Goal: Task Accomplishment & Management: Use online tool/utility

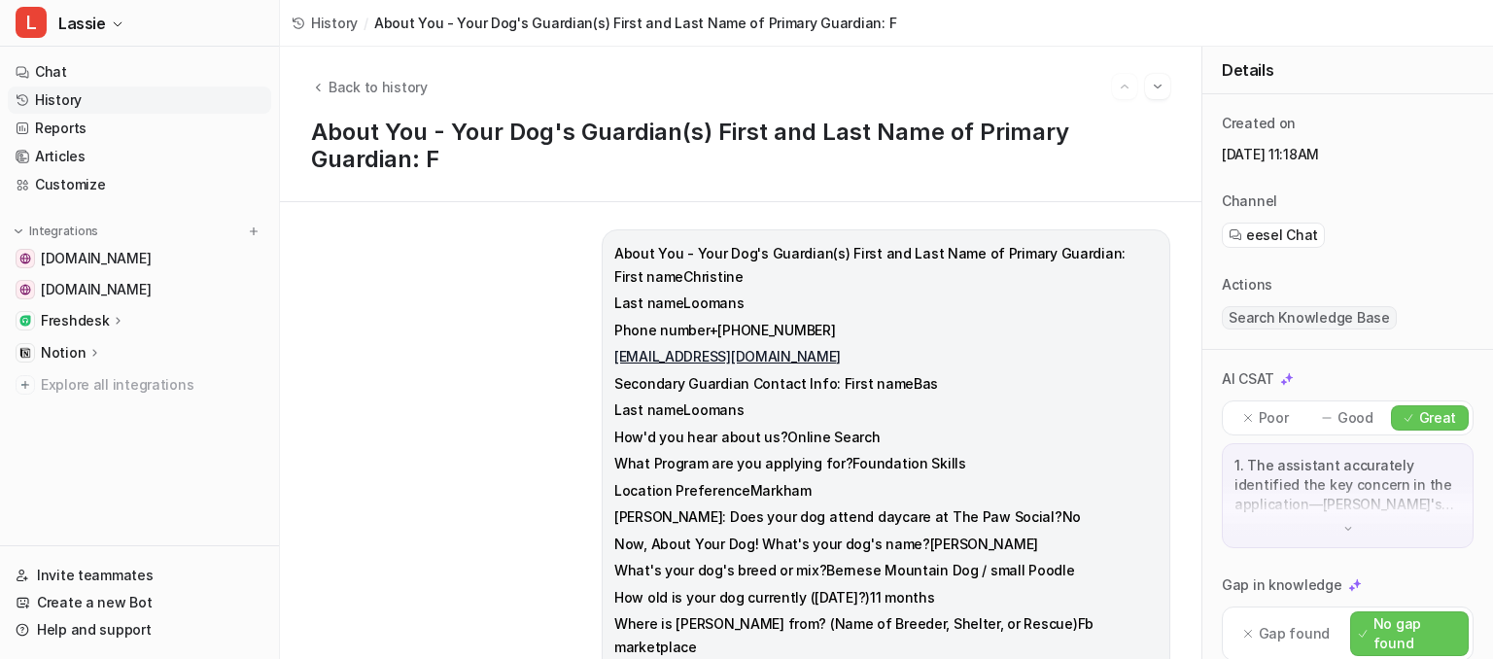
scroll to position [260, 0]
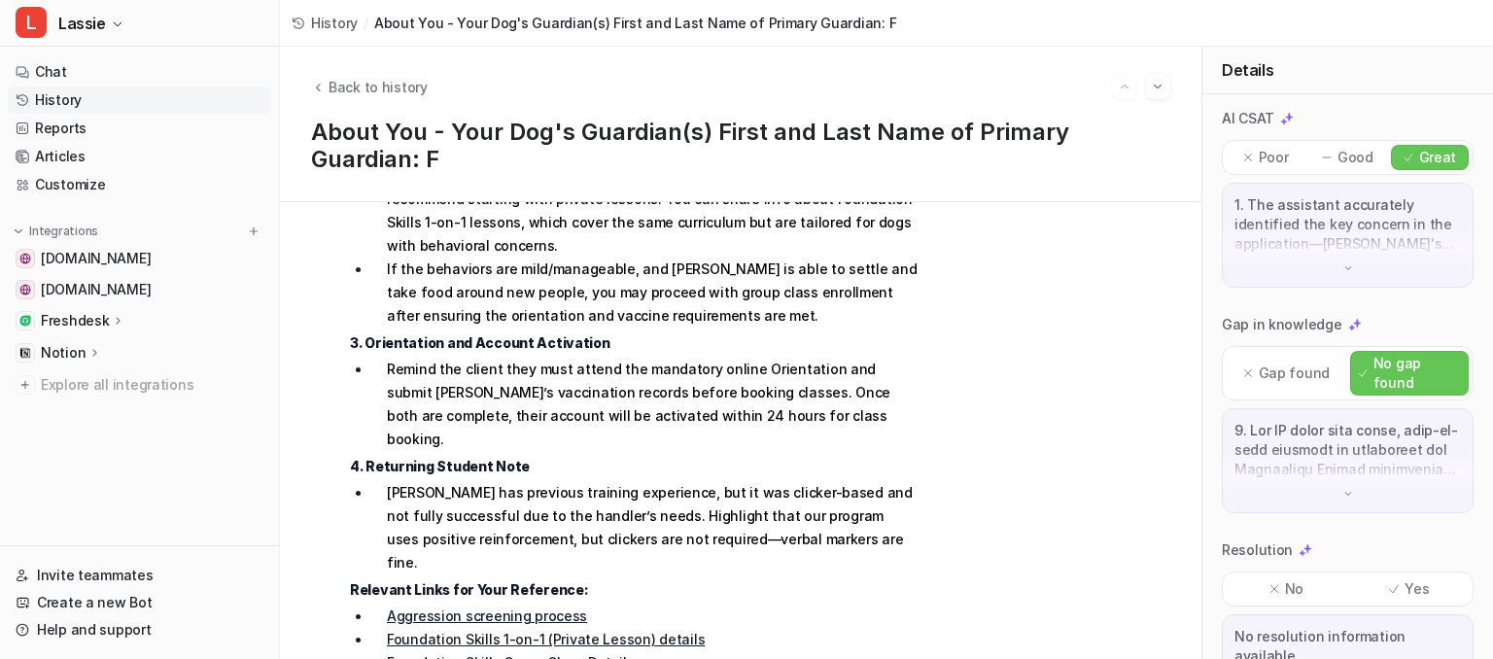
click at [1256, 149] on div "Poor" at bounding box center [1266, 157] width 78 height 25
click at [1324, 224] on p "1. The assistant accurately identified the key concern in the application—[PERS…" at bounding box center [1347, 224] width 226 height 58
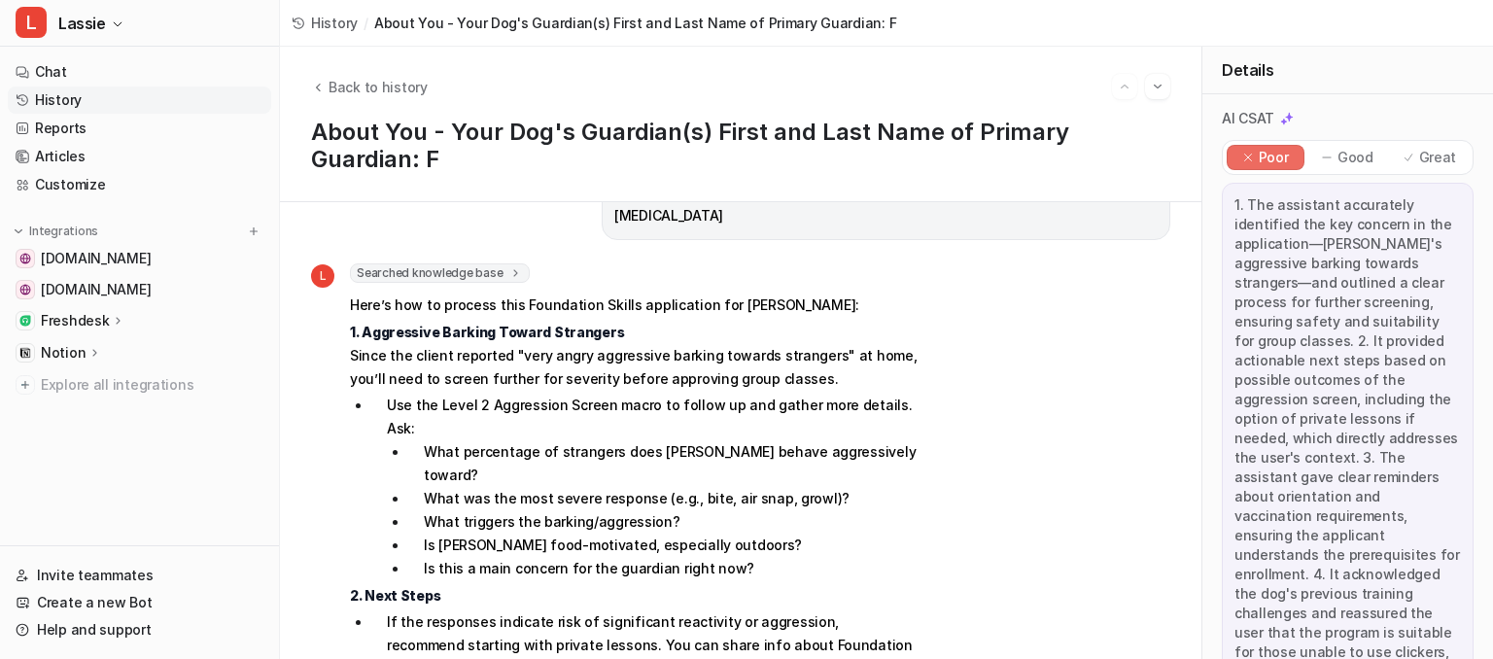
scroll to position [656, 0]
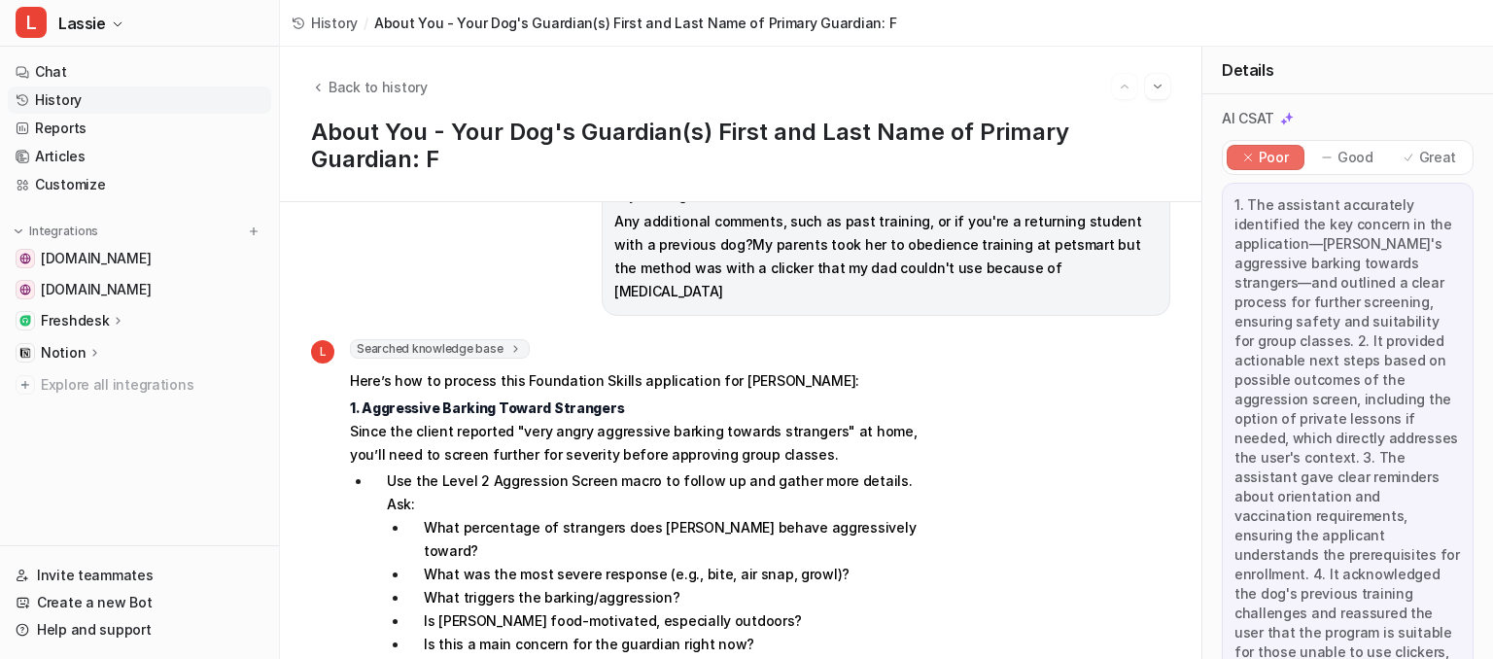
click at [1357, 161] on p "Good" at bounding box center [1355, 157] width 36 height 19
click at [133, 109] on link "History" at bounding box center [139, 100] width 263 height 27
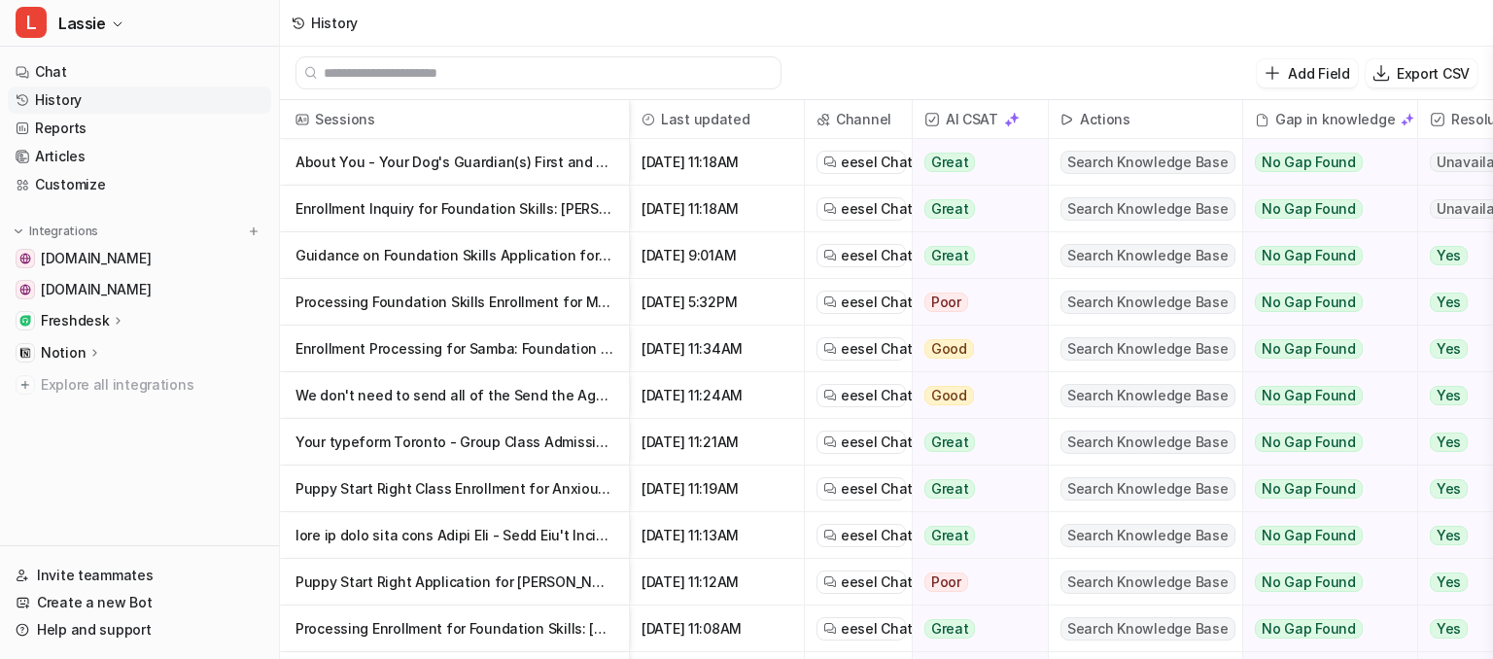
click at [433, 258] on p "Guidance on Foundation Skills Application for Dog with Aggressive Barking" at bounding box center [454, 255] width 318 height 47
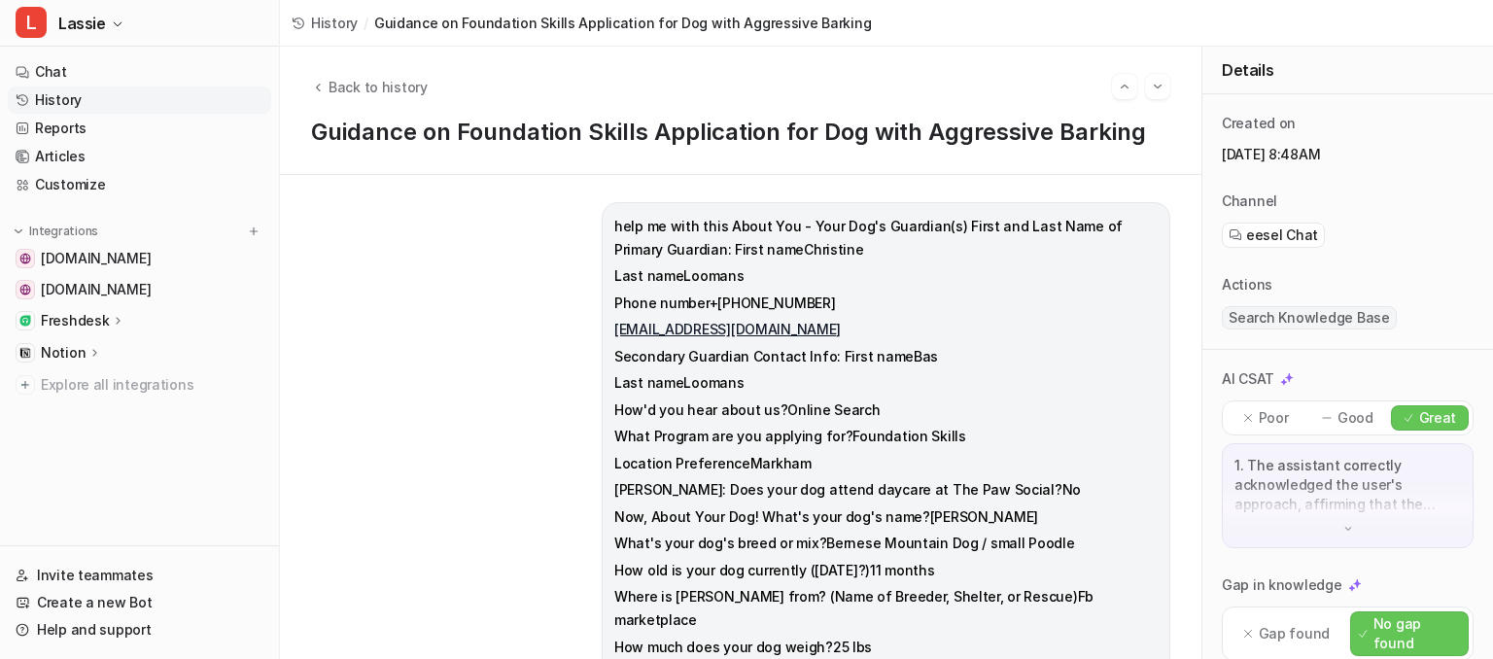
scroll to position [260, 0]
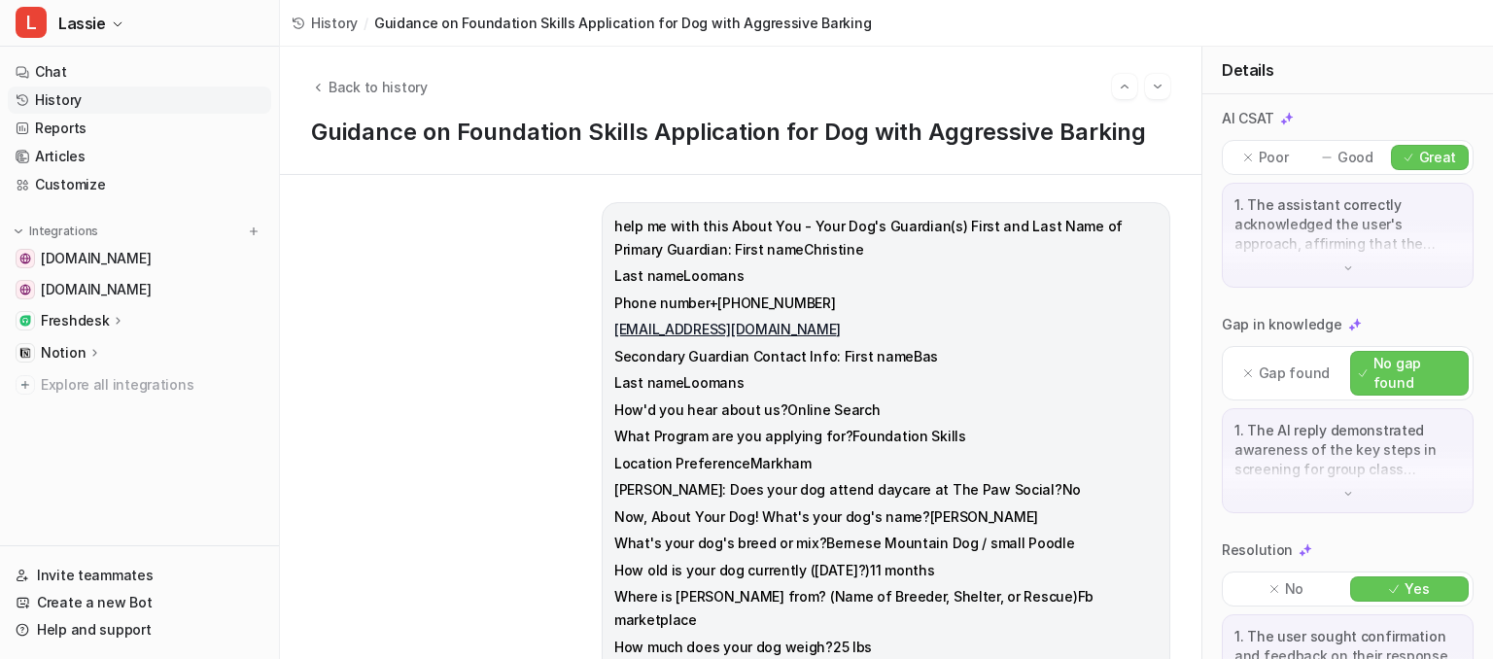
click at [1224, 157] on div "Poor Good Great" at bounding box center [1348, 157] width 252 height 35
click at [1360, 138] on div "AI CSAT Poor Good Great 1. The assistant correctly acknowledged the user's appr…" at bounding box center [1348, 198] width 252 height 179
click at [1357, 156] on p "Good" at bounding box center [1355, 157] width 36 height 19
click at [1286, 363] on p "Gap found" at bounding box center [1294, 372] width 71 height 19
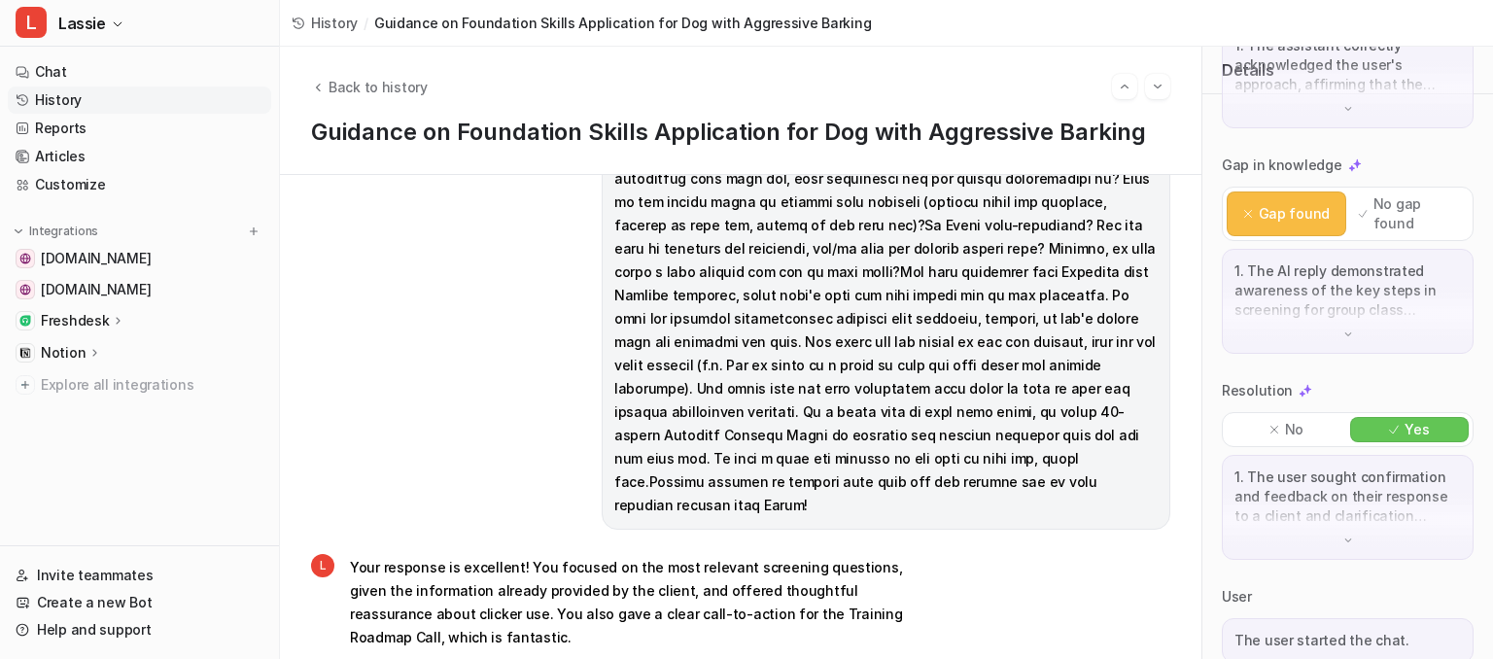
scroll to position [3694, 0]
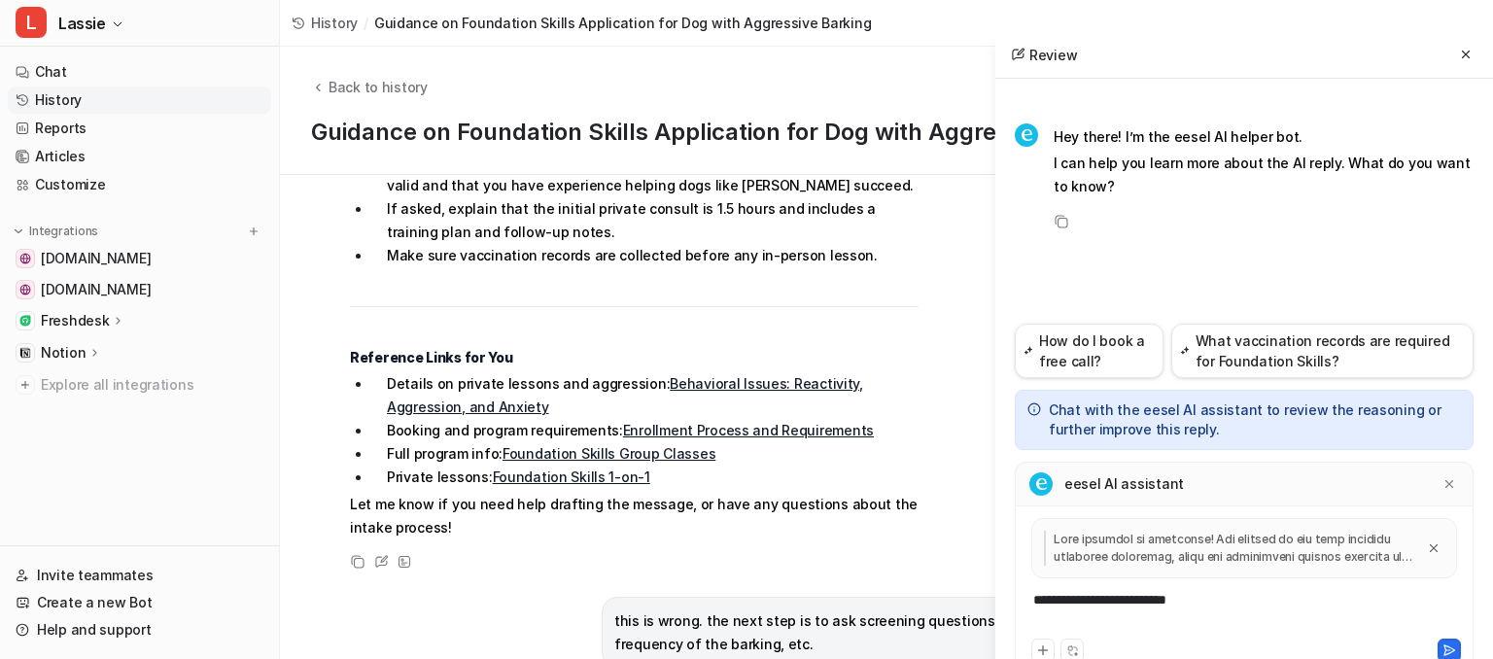
scroll to position [1605, 0]
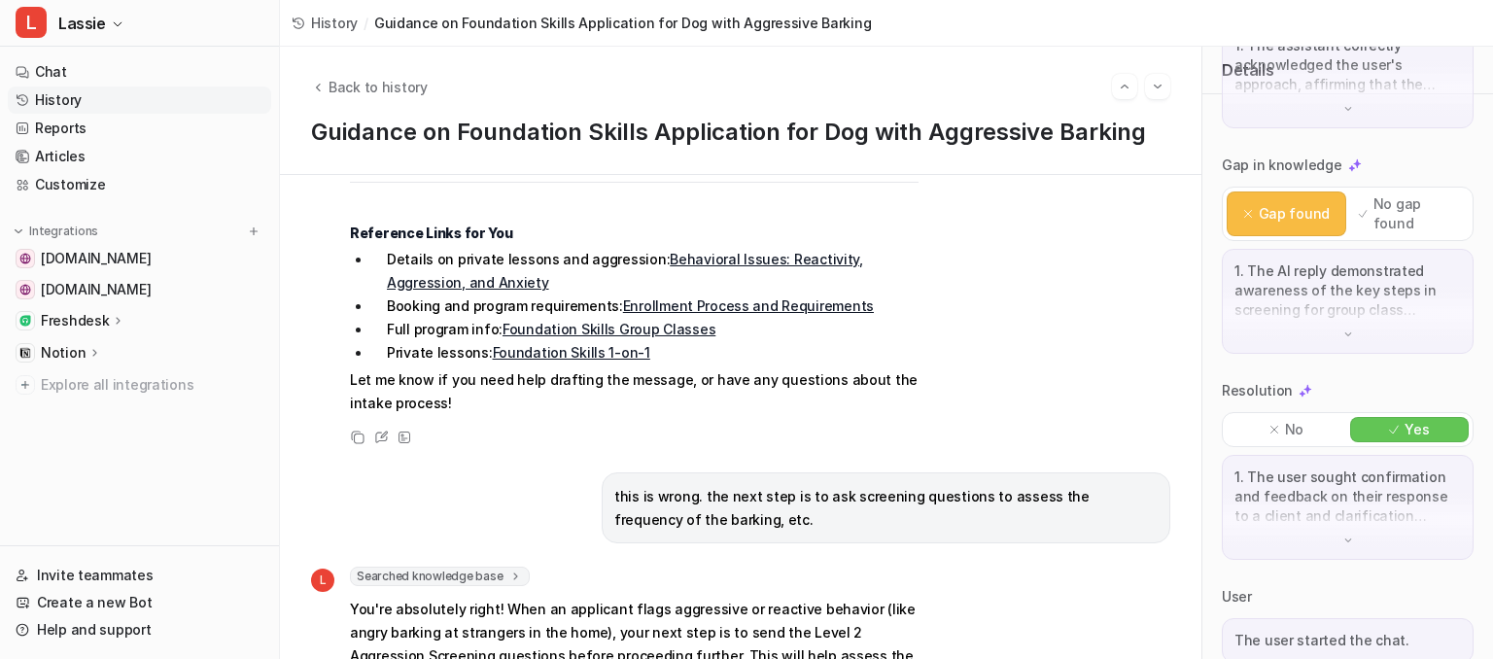
click at [614, 485] on p "this is wrong. the next step is to ask screening questions to assess the freque…" at bounding box center [885, 508] width 543 height 47
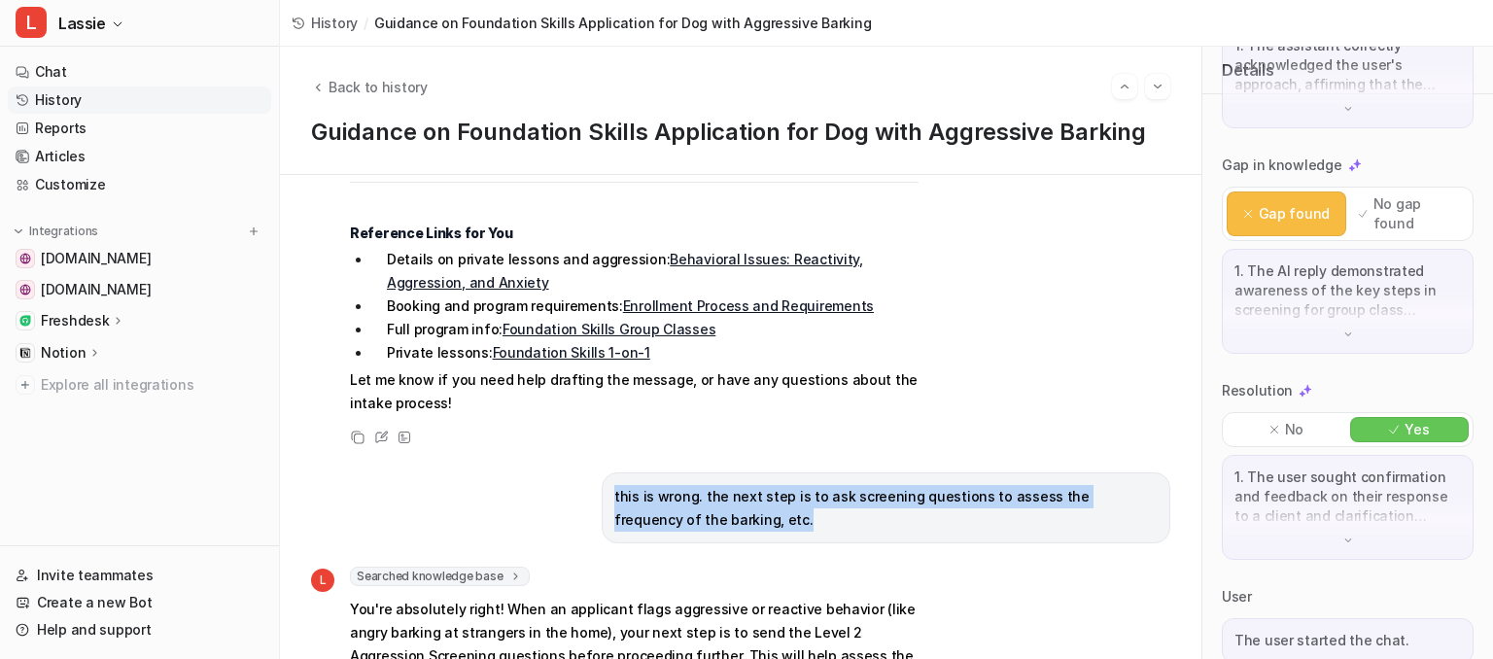
drag, startPoint x: 611, startPoint y: 352, endPoint x: 714, endPoint y: 391, distance: 110.1
click at [714, 472] on div "this is wrong. the next step is to ask screening questions to assess the freque…" at bounding box center [886, 507] width 569 height 71
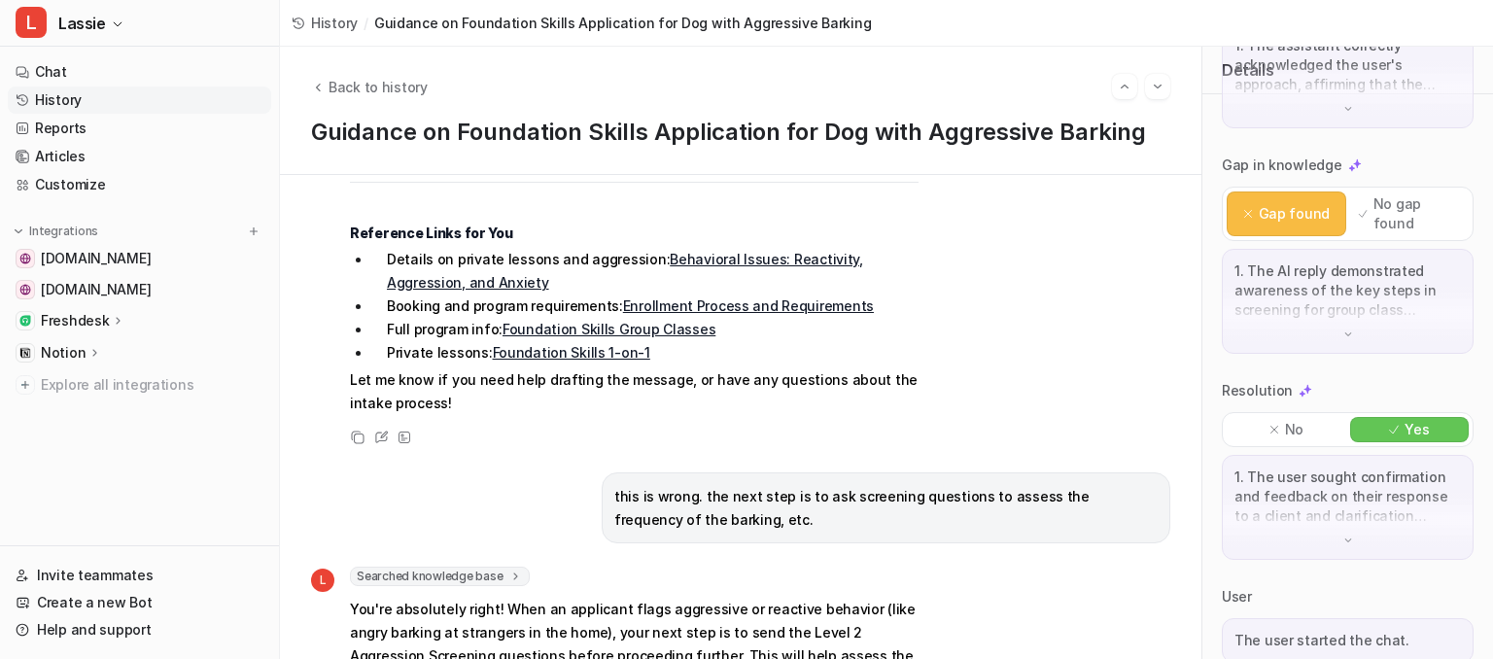
click at [717, 472] on div "this is wrong. the next step is to ask screening questions to assess the freque…" at bounding box center [886, 507] width 569 height 71
click at [414, 598] on p "You're absolutely right! When an applicant flags aggressive or reactive behavio…" at bounding box center [634, 668] width 569 height 140
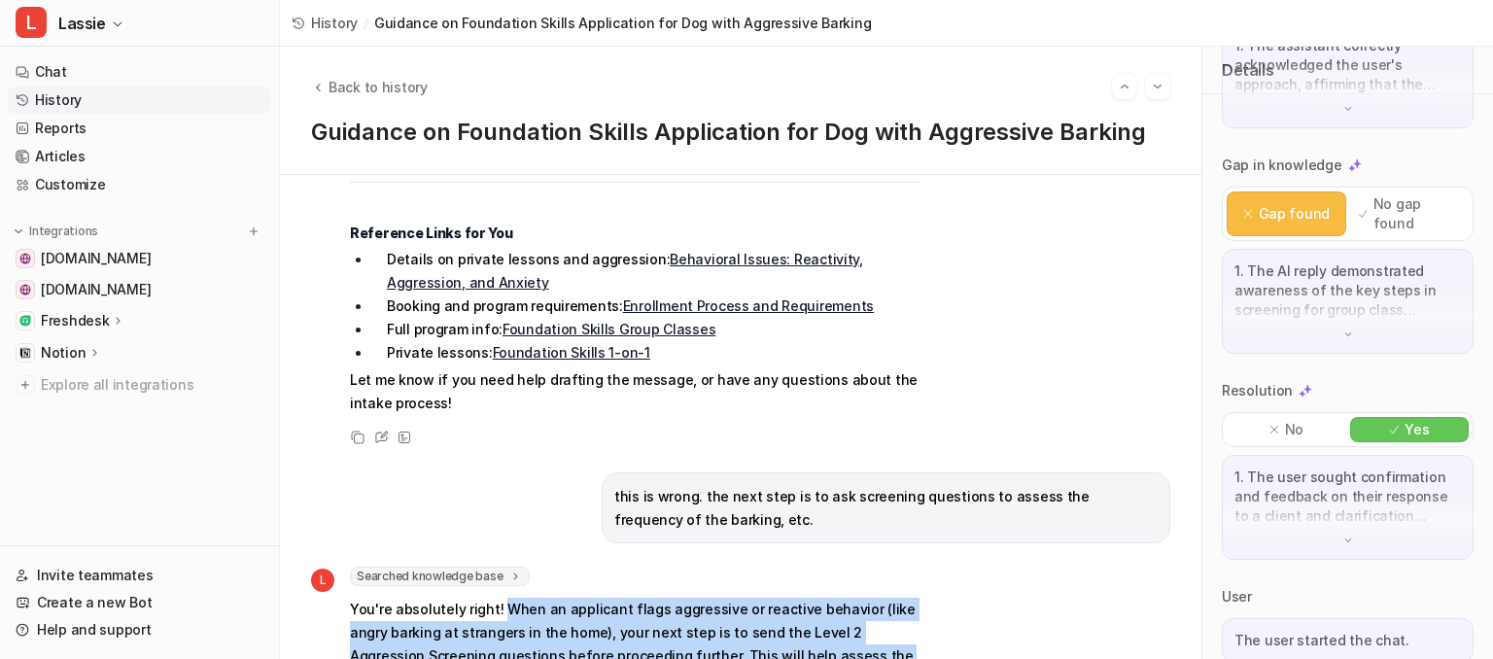
drag, startPoint x: 499, startPoint y: 463, endPoint x: 554, endPoint y: 581, distance: 130.9
drag, startPoint x: 678, startPoint y: 523, endPoint x: 640, endPoint y: 523, distance: 37.9
click at [676, 598] on p "You're absolutely right! When an applicant flags aggressive or reactive behavio…" at bounding box center [634, 668] width 569 height 140
drag, startPoint x: 494, startPoint y: 466, endPoint x: 862, endPoint y: 577, distance: 384.9
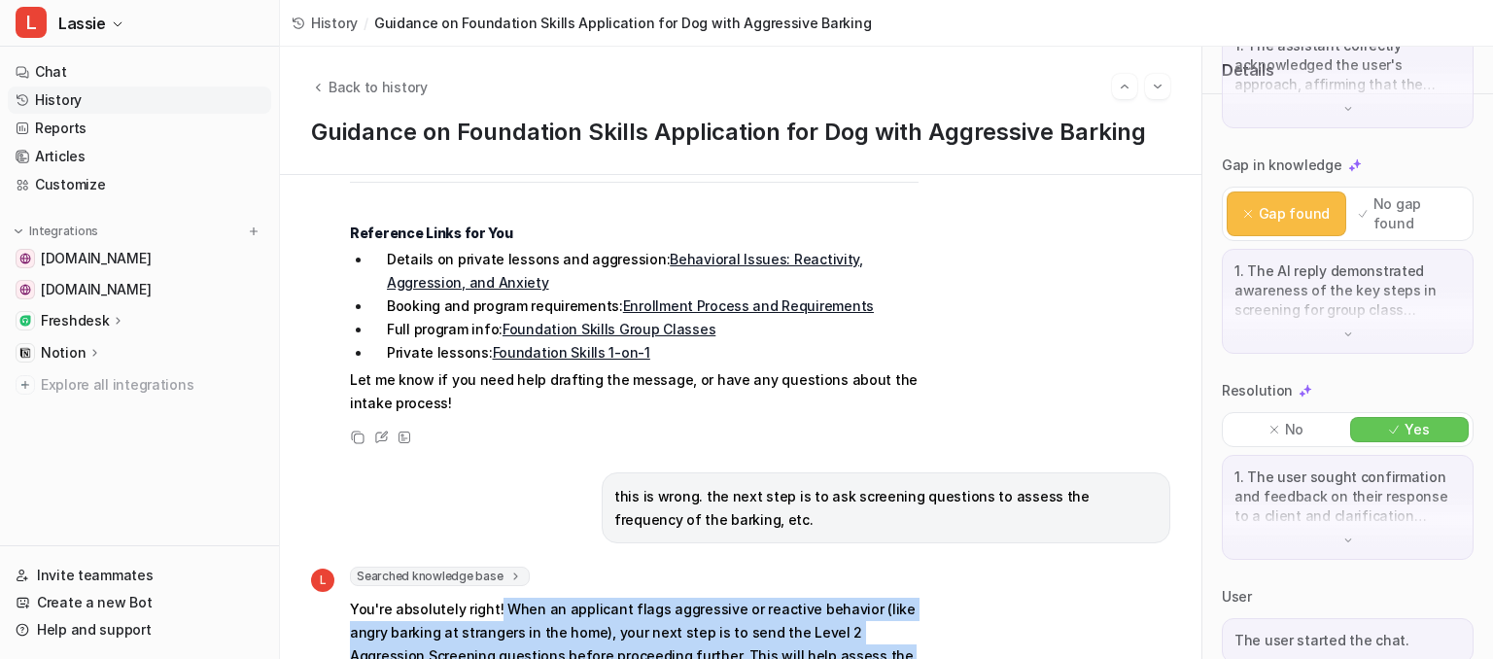
drag, startPoint x: 862, startPoint y: 577, endPoint x: 855, endPoint y: 563, distance: 16.1
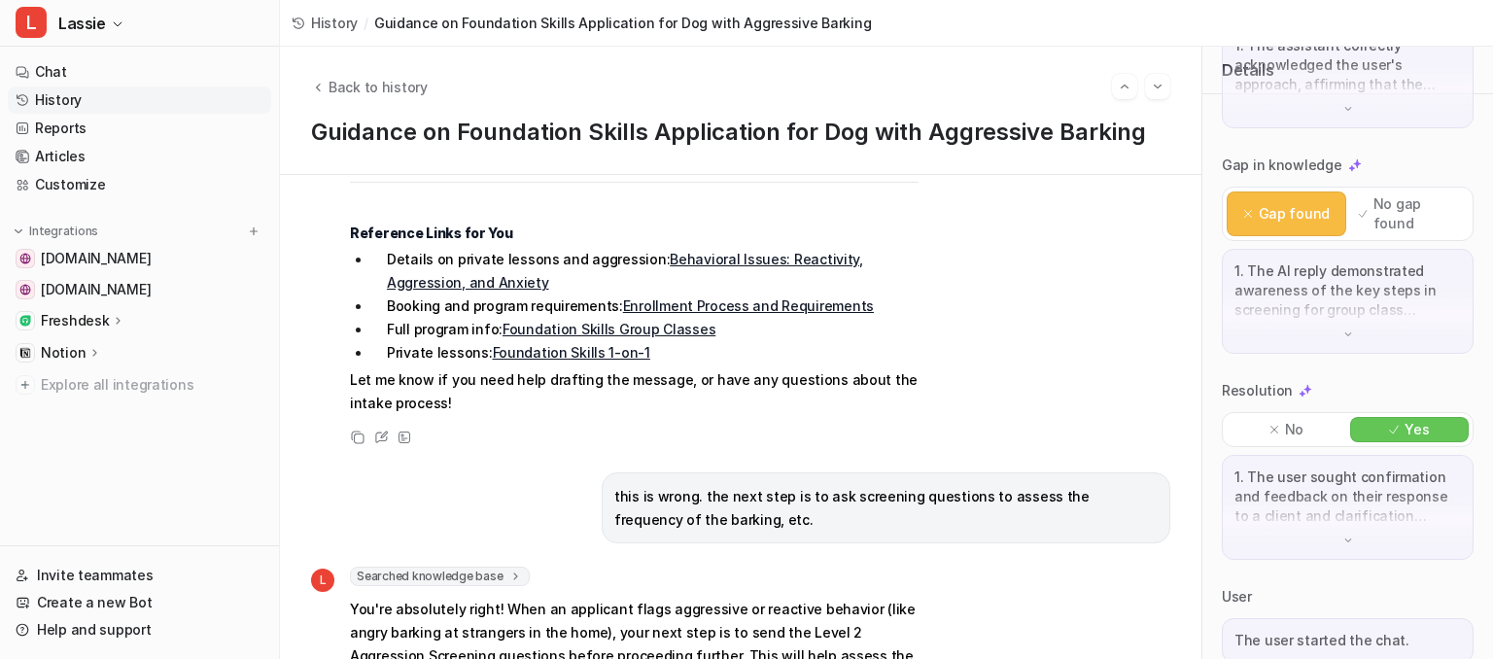
click at [865, 598] on p "You're absolutely right! When an applicant flags aggressive or reactive behavio…" at bounding box center [634, 668] width 569 height 140
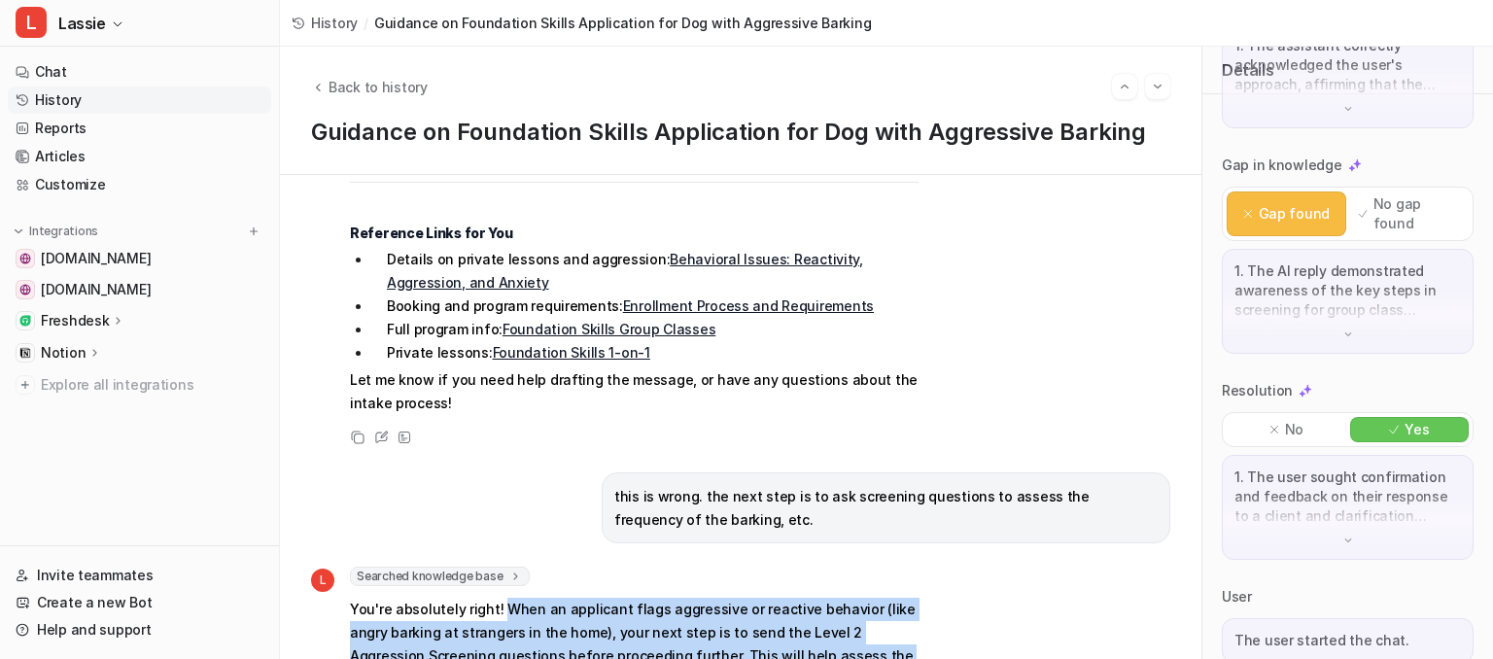
drag, startPoint x: 865, startPoint y: 559, endPoint x: 497, endPoint y: 472, distance: 378.4
click at [497, 598] on p "You're absolutely right! When an applicant flags aggressive or reactive behavio…" at bounding box center [634, 668] width 569 height 140
copy p "When an applicant flags aggressive or reactive behavior (like angry barking at …"
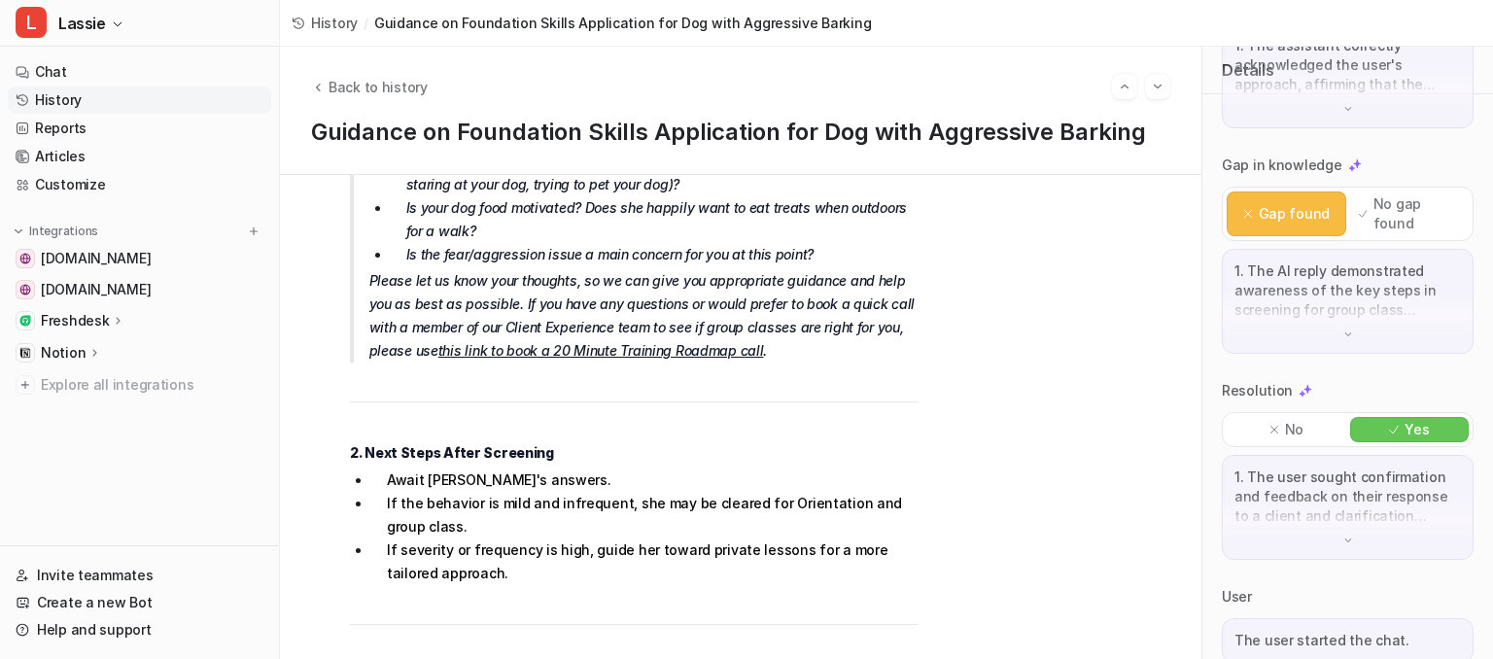
scroll to position [2649, 0]
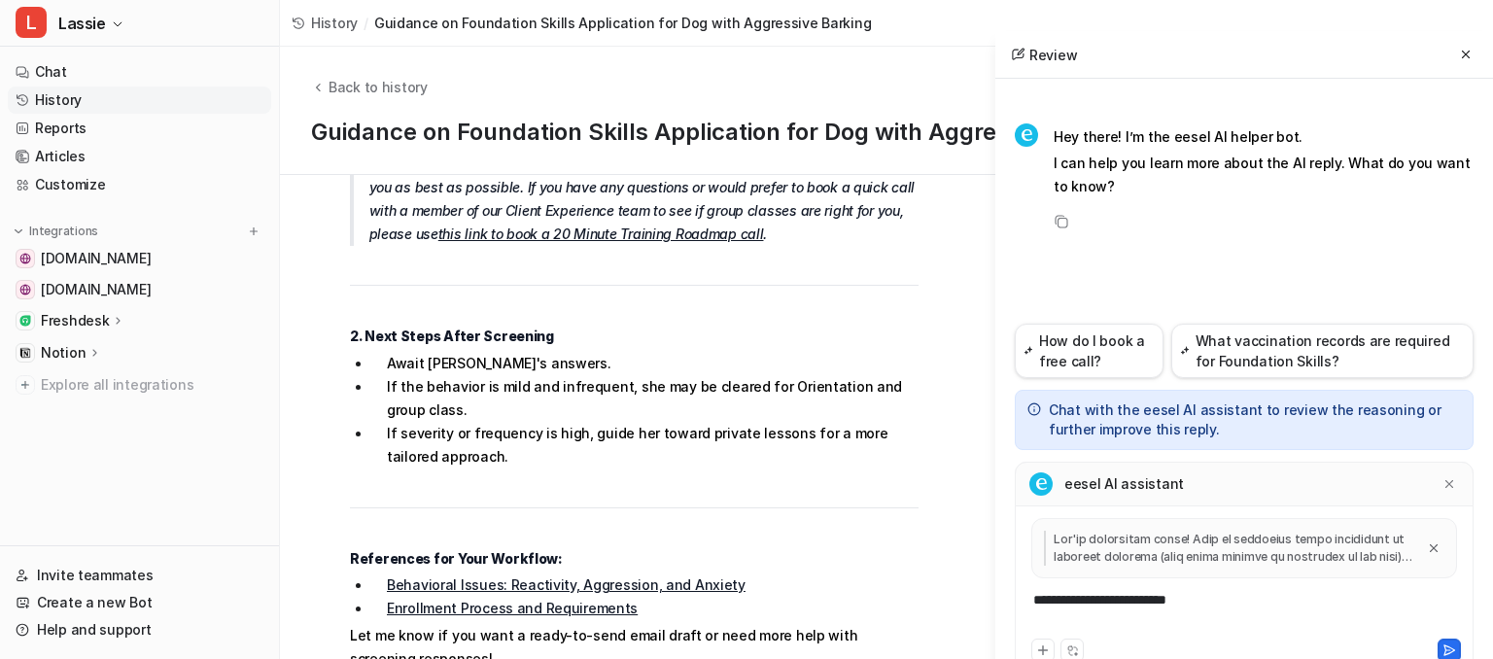
scroll to position [420, 0]
drag, startPoint x: 1215, startPoint y: 608, endPoint x: 1006, endPoint y: 597, distance: 209.3
click at [1020, 597] on div "**********" at bounding box center [1244, 612] width 449 height 45
paste div "To enrich screen reader interactions, please activate Accessibility in Grammarl…"
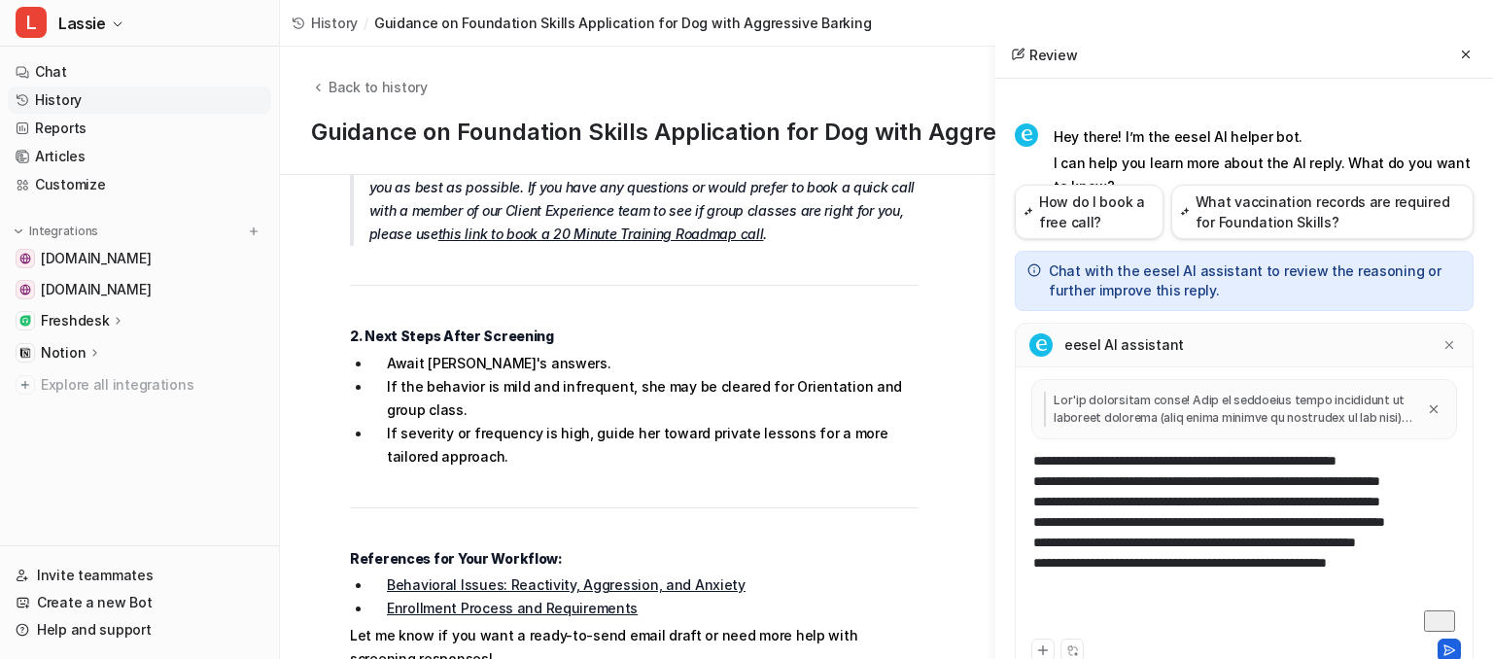
click at [1442, 647] on icon at bounding box center [1449, 650] width 14 height 14
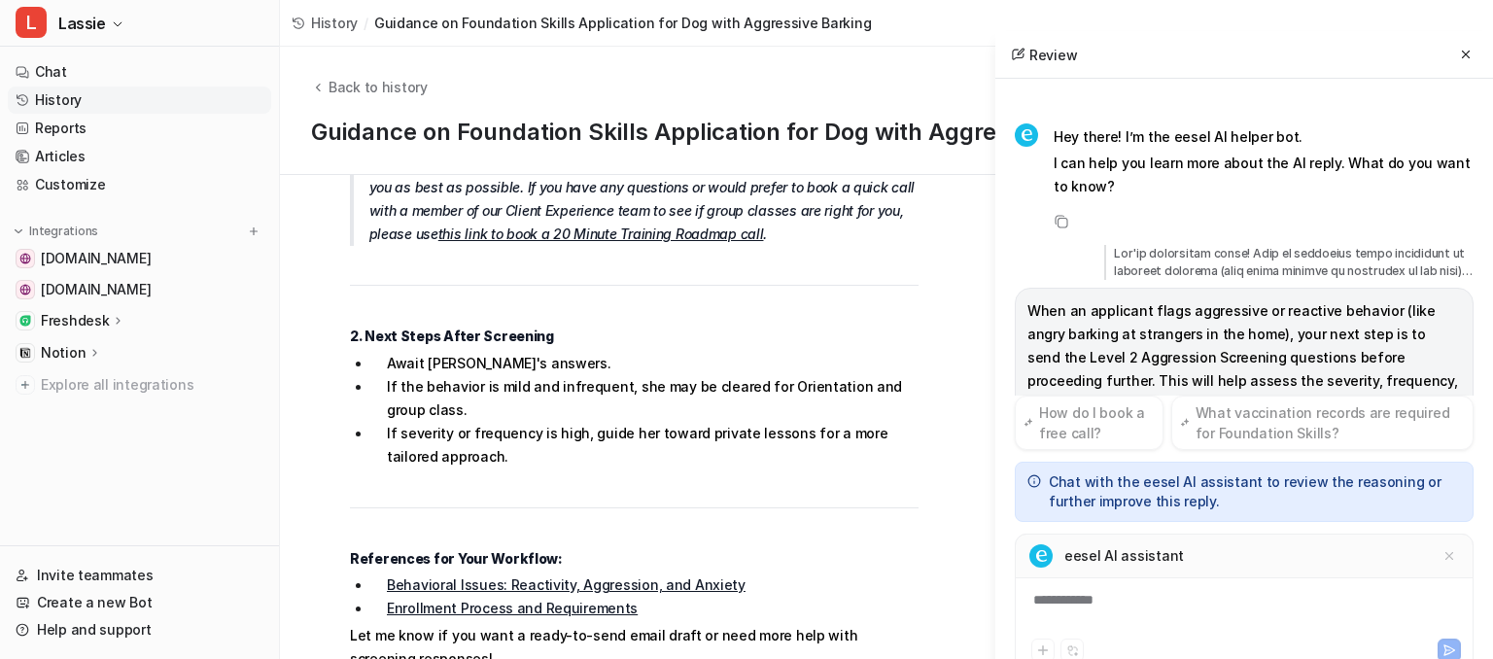
scroll to position [113, 0]
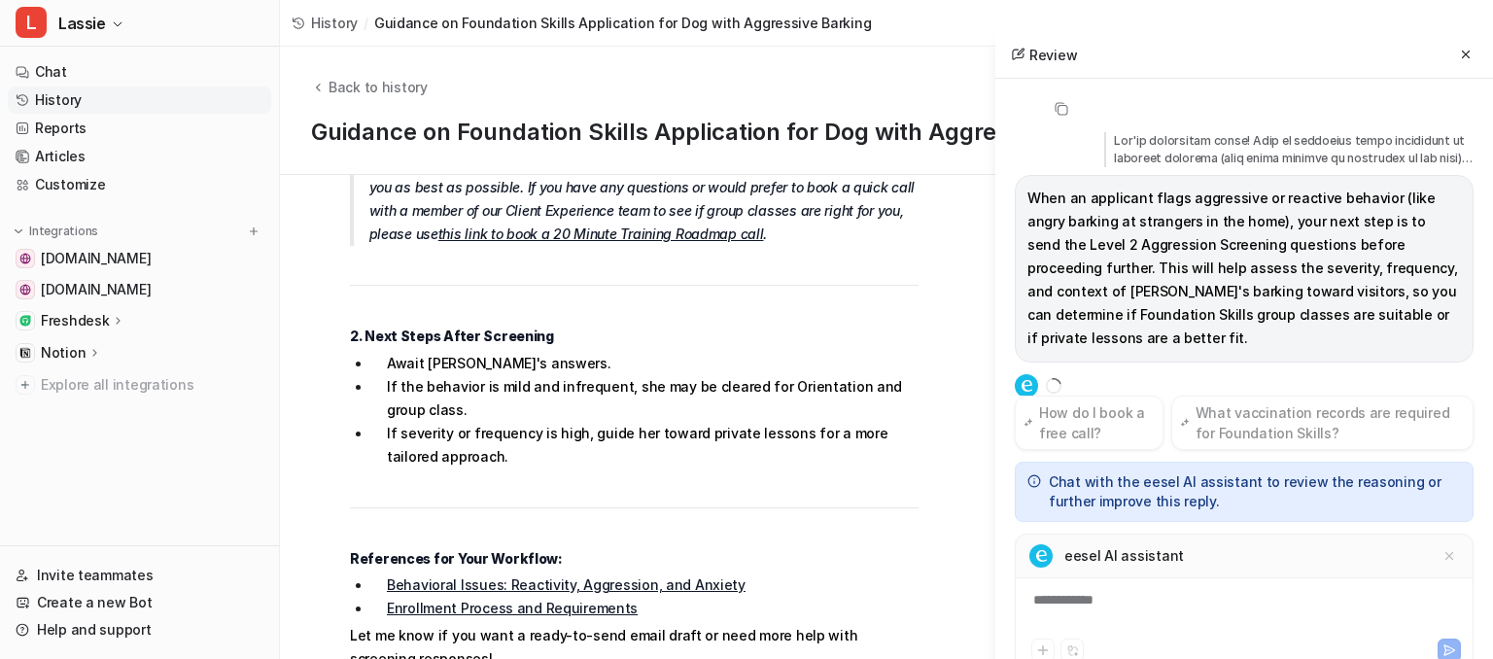
click at [1282, 597] on div "**********" at bounding box center [1244, 612] width 449 height 45
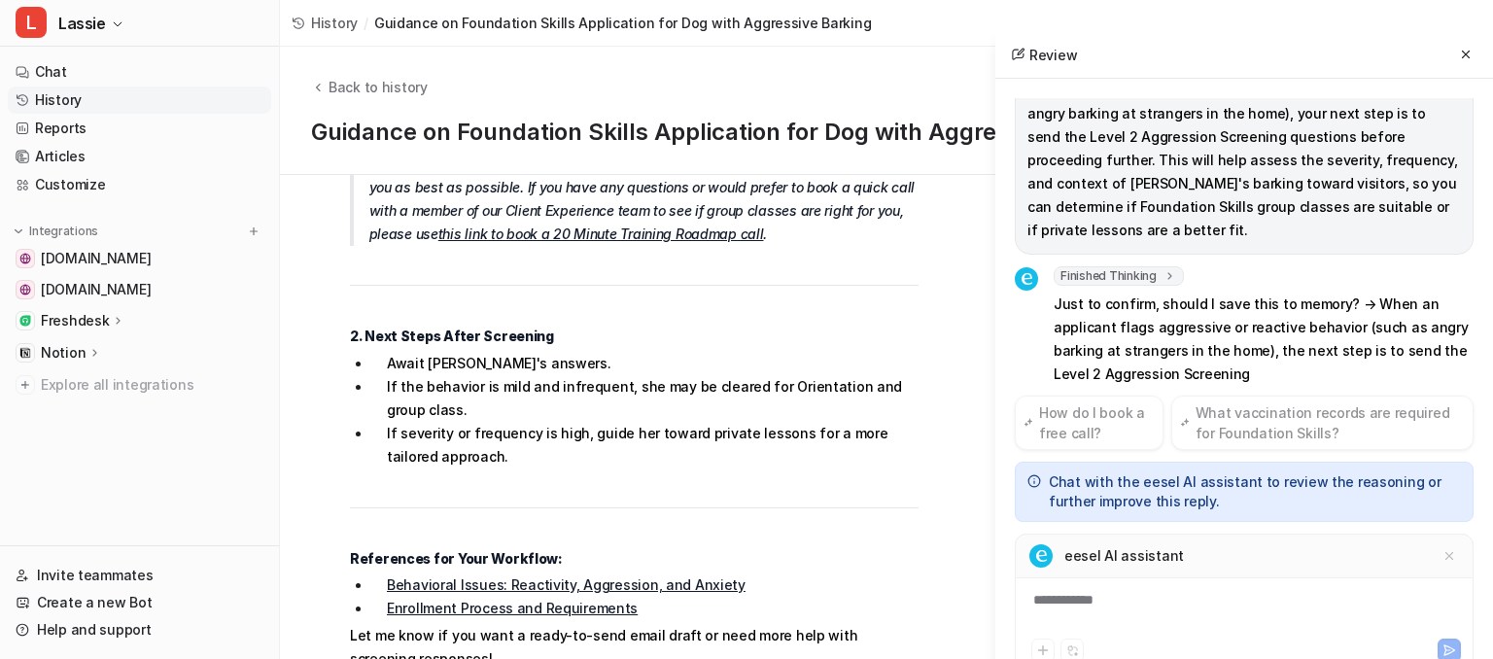
scroll to position [244, 0]
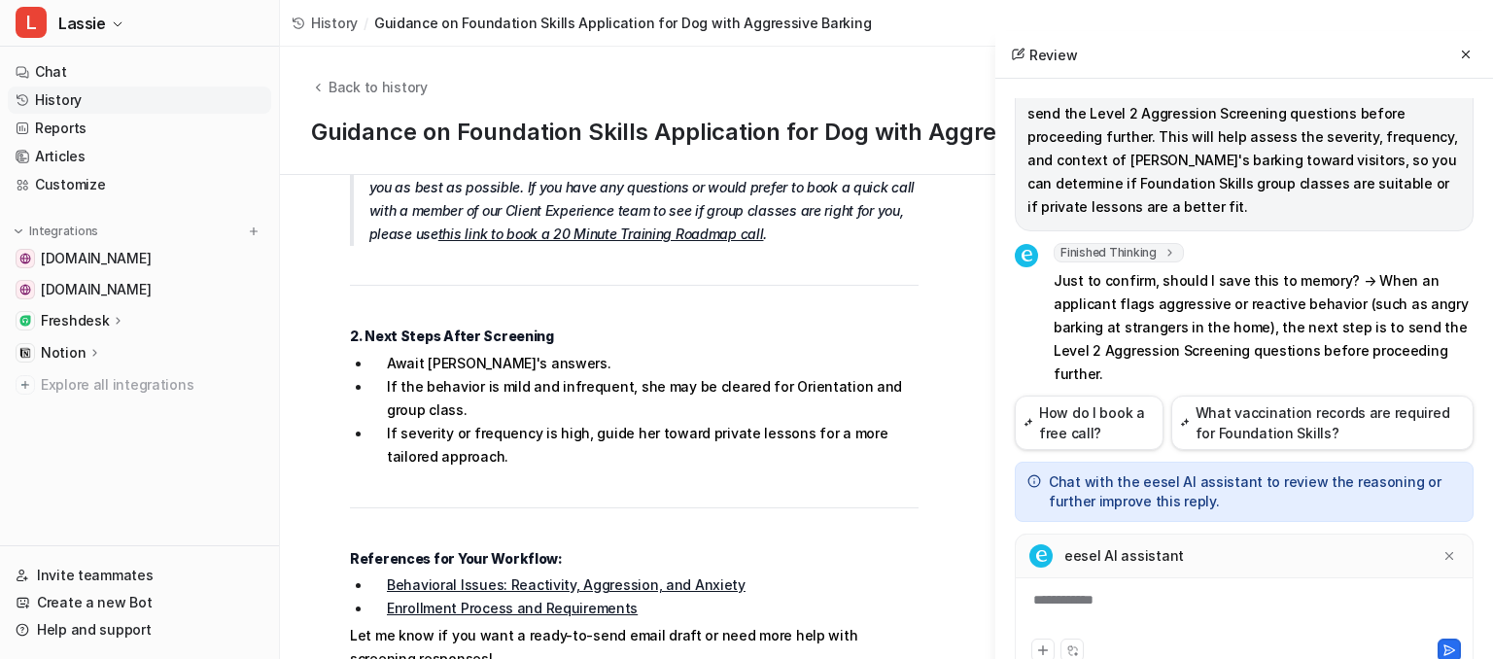
click at [1164, 598] on div "**********" at bounding box center [1244, 612] width 449 height 45
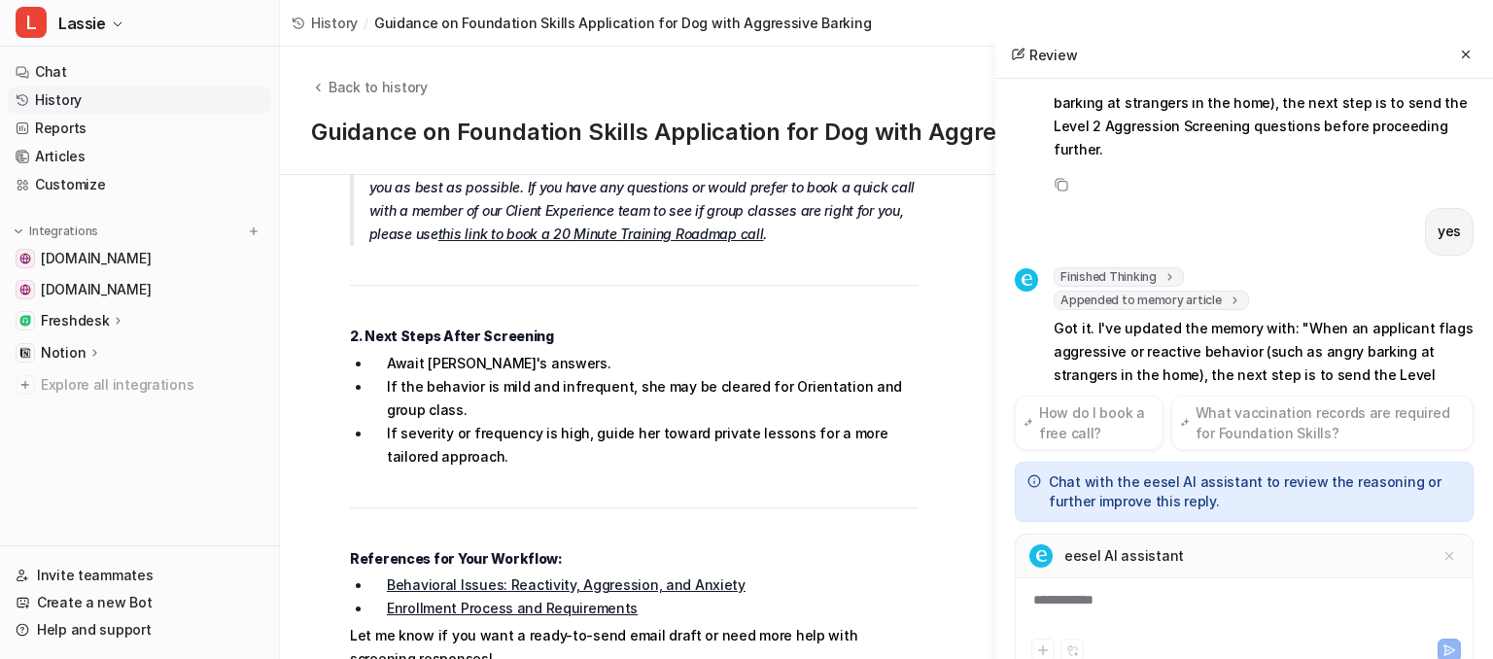
scroll to position [492, 0]
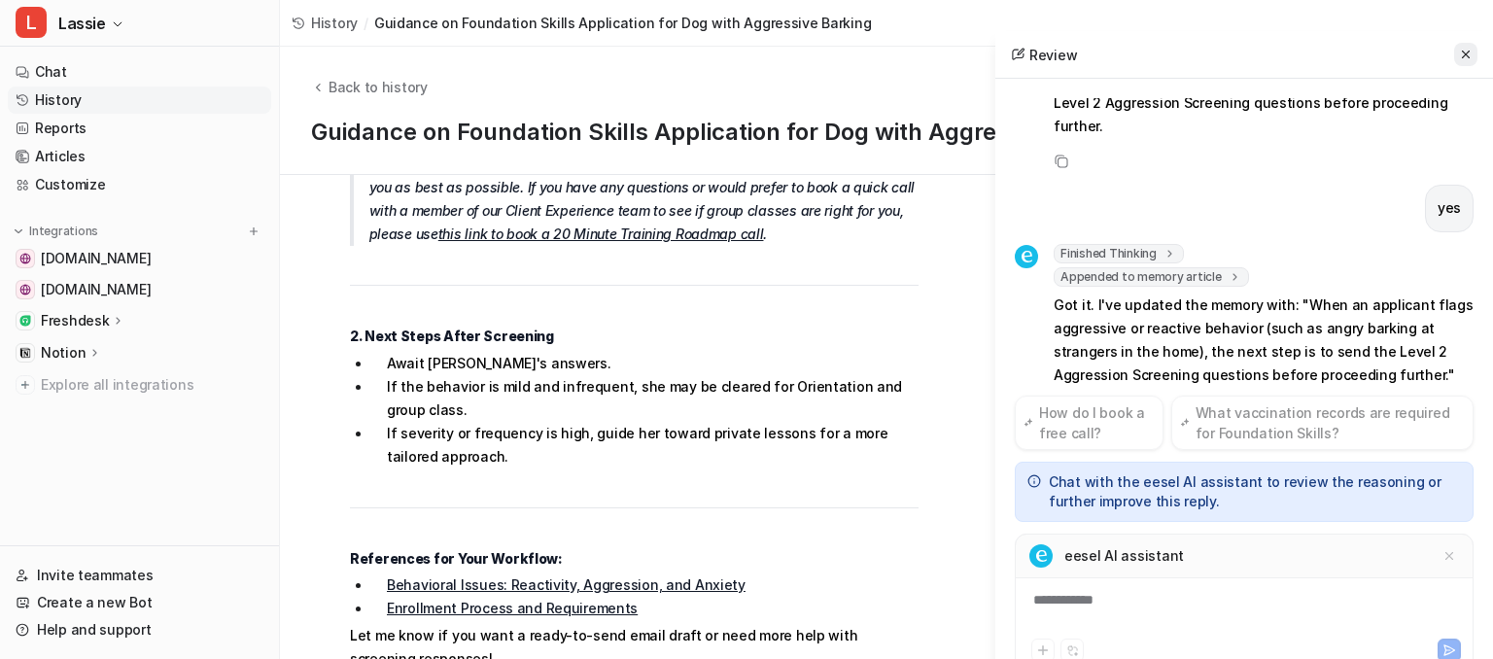
click at [1471, 48] on button at bounding box center [1465, 54] width 23 height 23
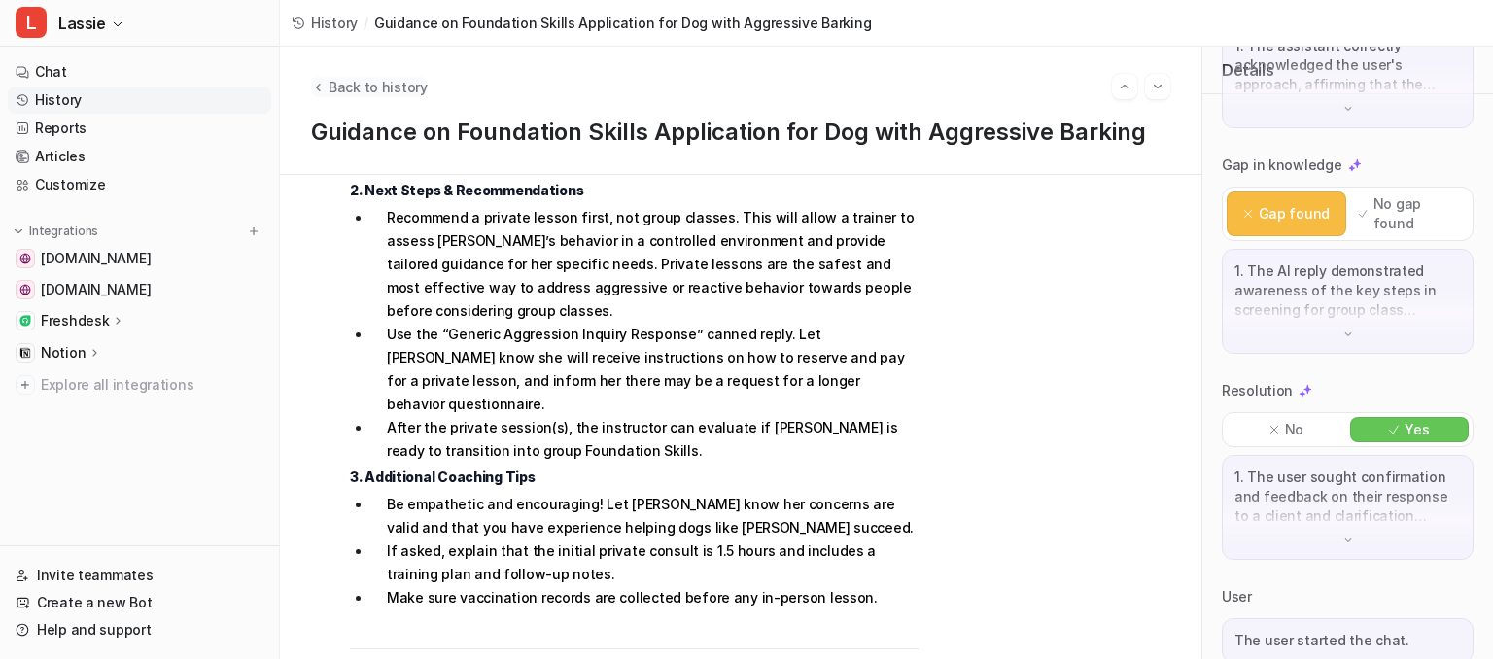
scroll to position [820, 0]
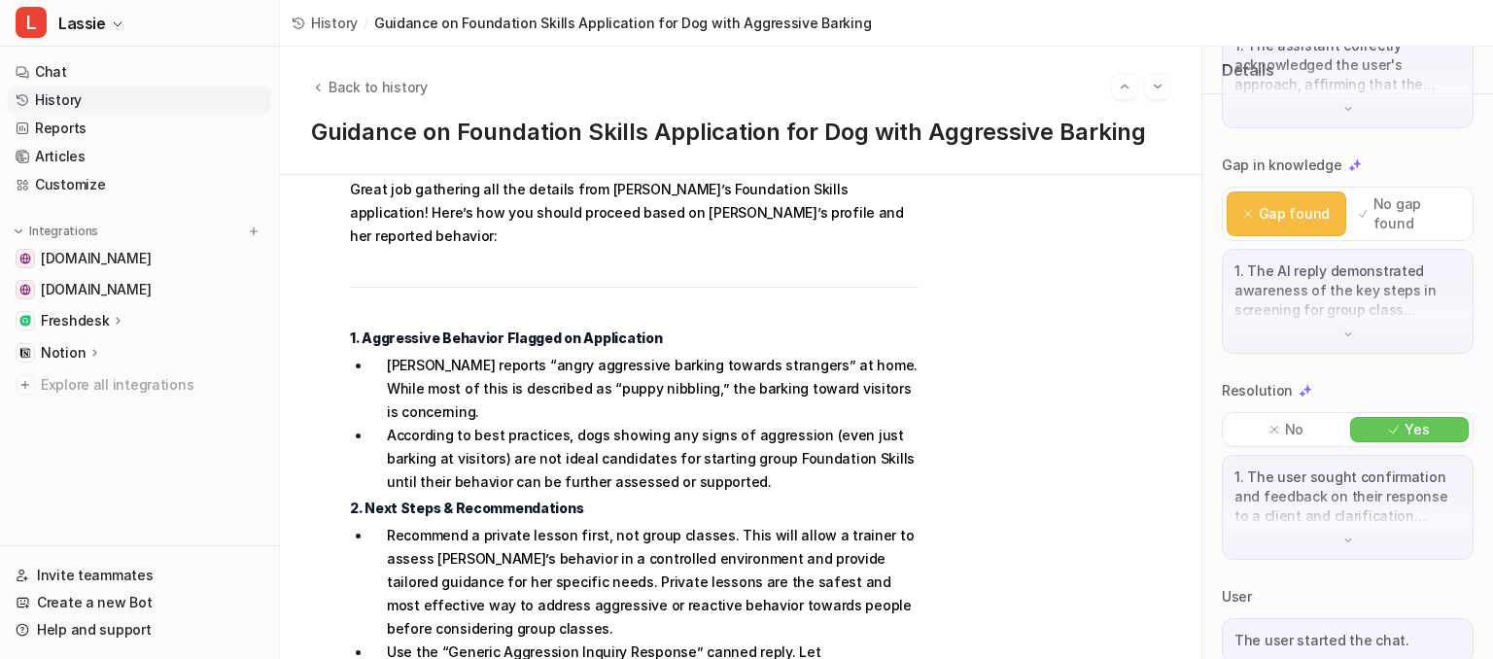
click at [124, 95] on link "History" at bounding box center [139, 100] width 263 height 27
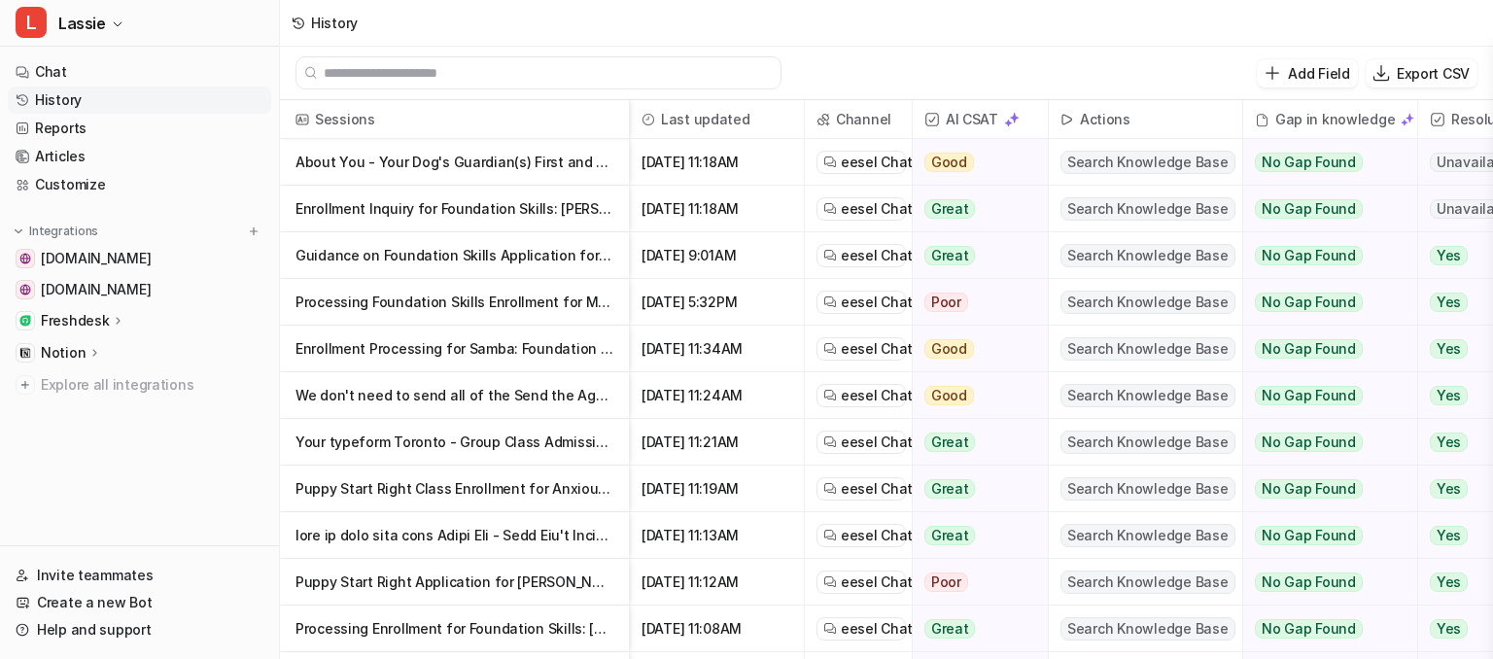
click at [537, 295] on p "Processing Foundation Skills Enrollment for Milly (Reactive Husky/Shepherd/Corg…" at bounding box center [454, 302] width 318 height 47
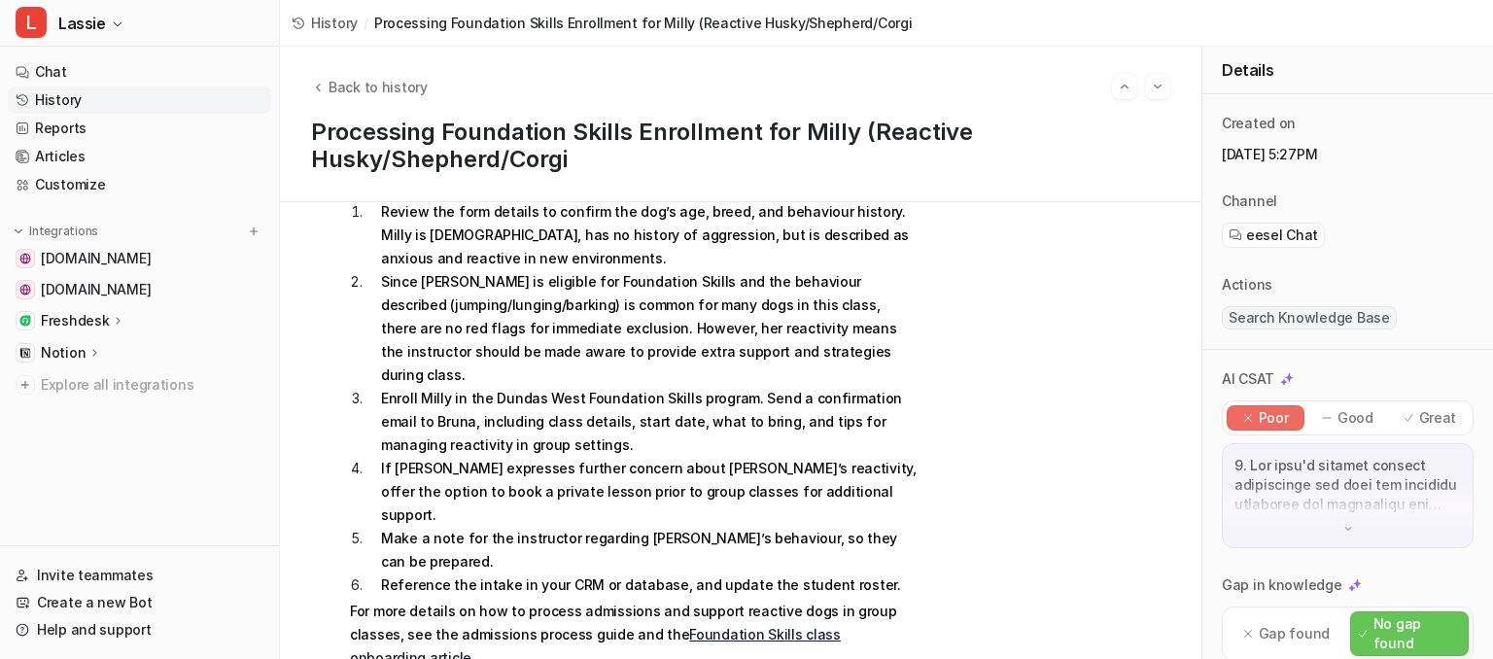
scroll to position [2090, 0]
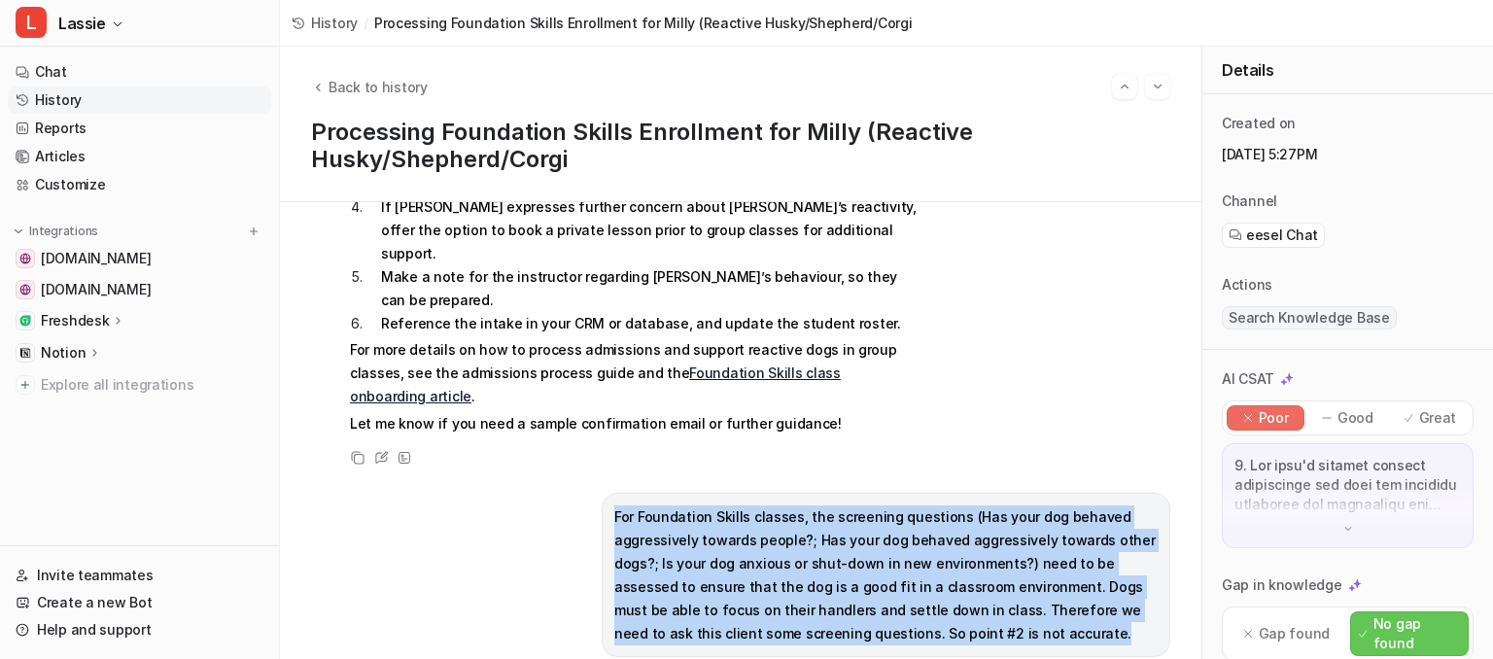
drag, startPoint x: 612, startPoint y: 398, endPoint x: 1009, endPoint y: 514, distance: 413.3
click at [1009, 514] on p "For Foundation Skills classes, the screening questions (Has your dog behaved ag…" at bounding box center [885, 575] width 543 height 140
copy p "For Foundation Skills classes, the screening questions (Has your dog behaved ag…"
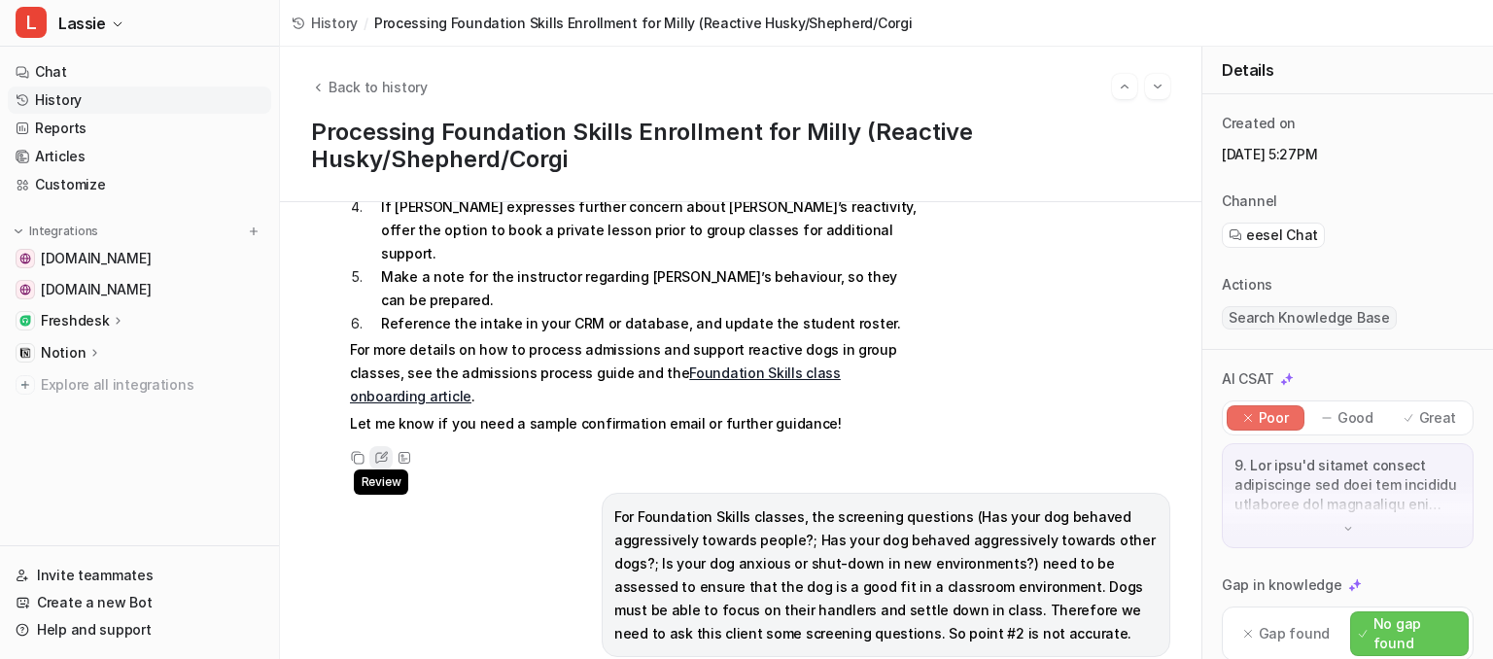
click at [371, 446] on div "Review" at bounding box center [380, 457] width 23 height 23
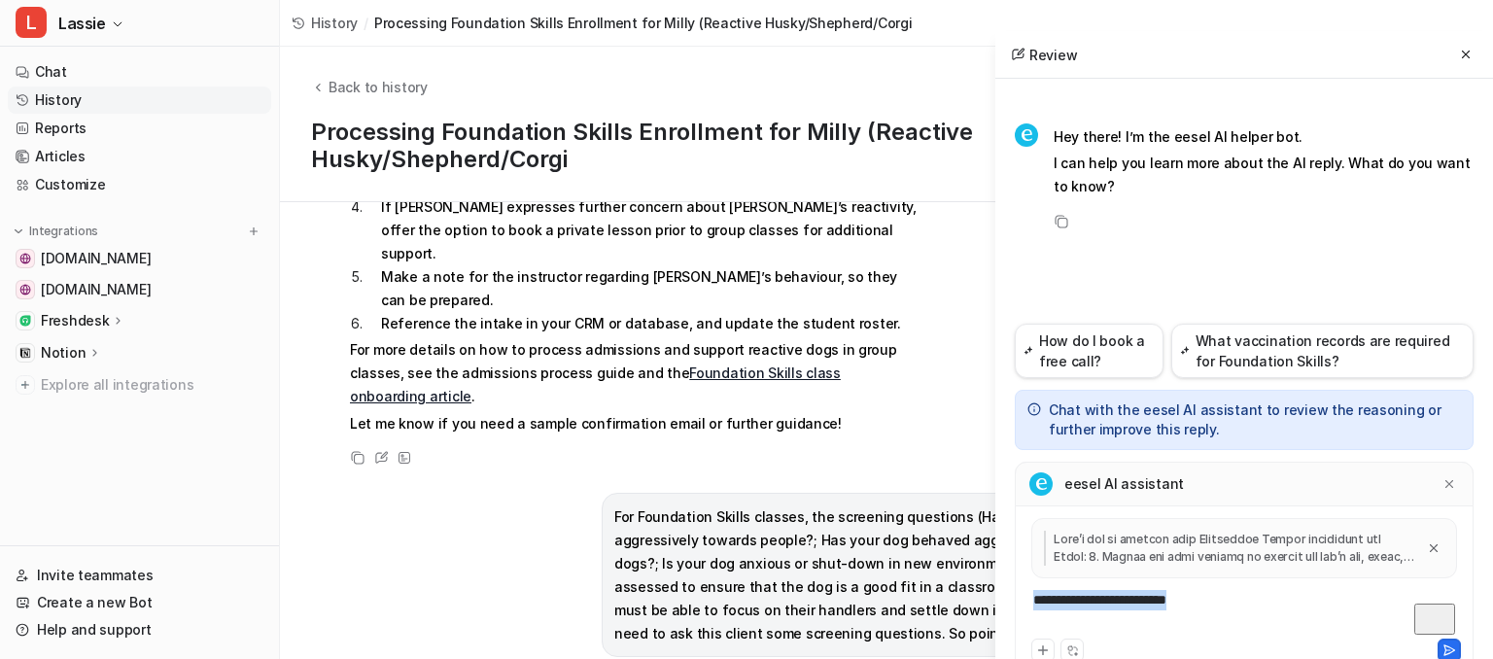
drag, startPoint x: 1273, startPoint y: 603, endPoint x: 878, endPoint y: 578, distance: 396.3
click at [1020, 590] on div "**********" at bounding box center [1244, 612] width 449 height 45
paste div "To enrich screen reader interactions, please activate Accessibility in Grammarl…"
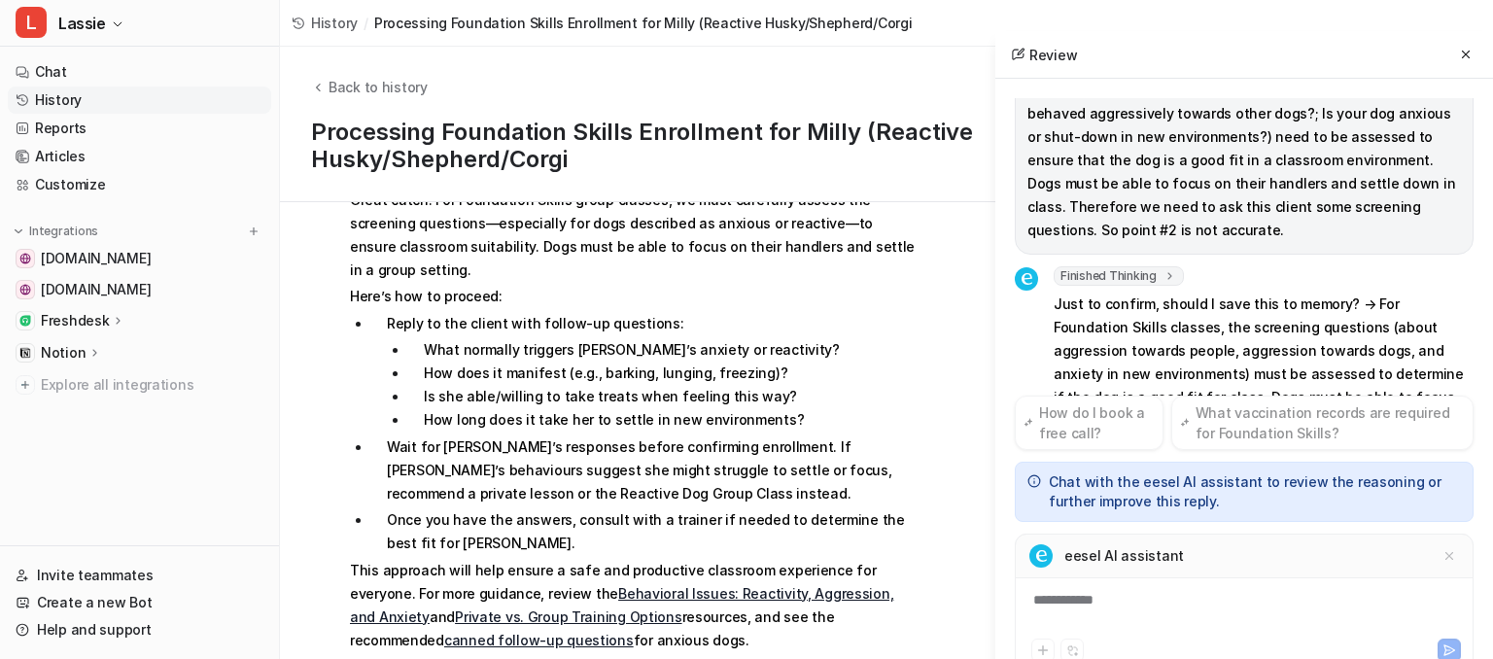
scroll to position [337, 0]
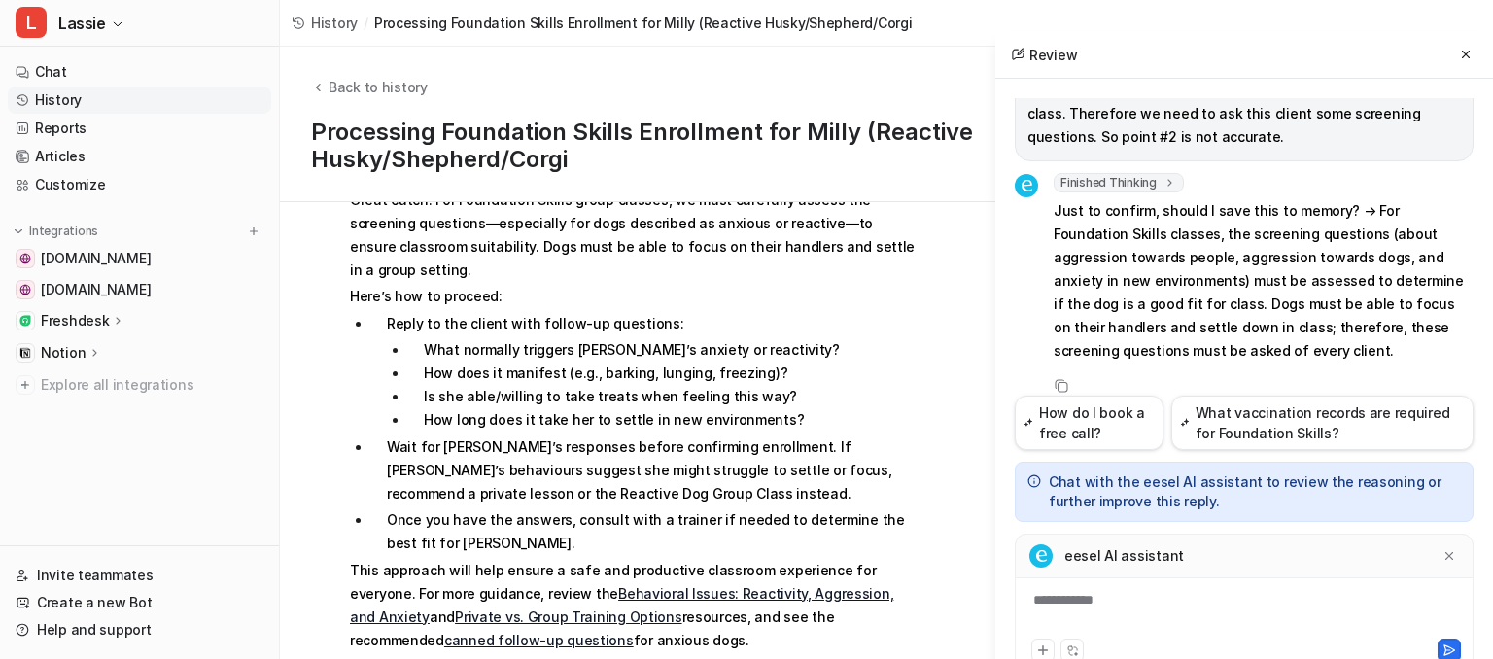
click at [1139, 622] on div "**********" at bounding box center [1244, 612] width 449 height 45
click at [1452, 648] on icon at bounding box center [1449, 650] width 11 height 10
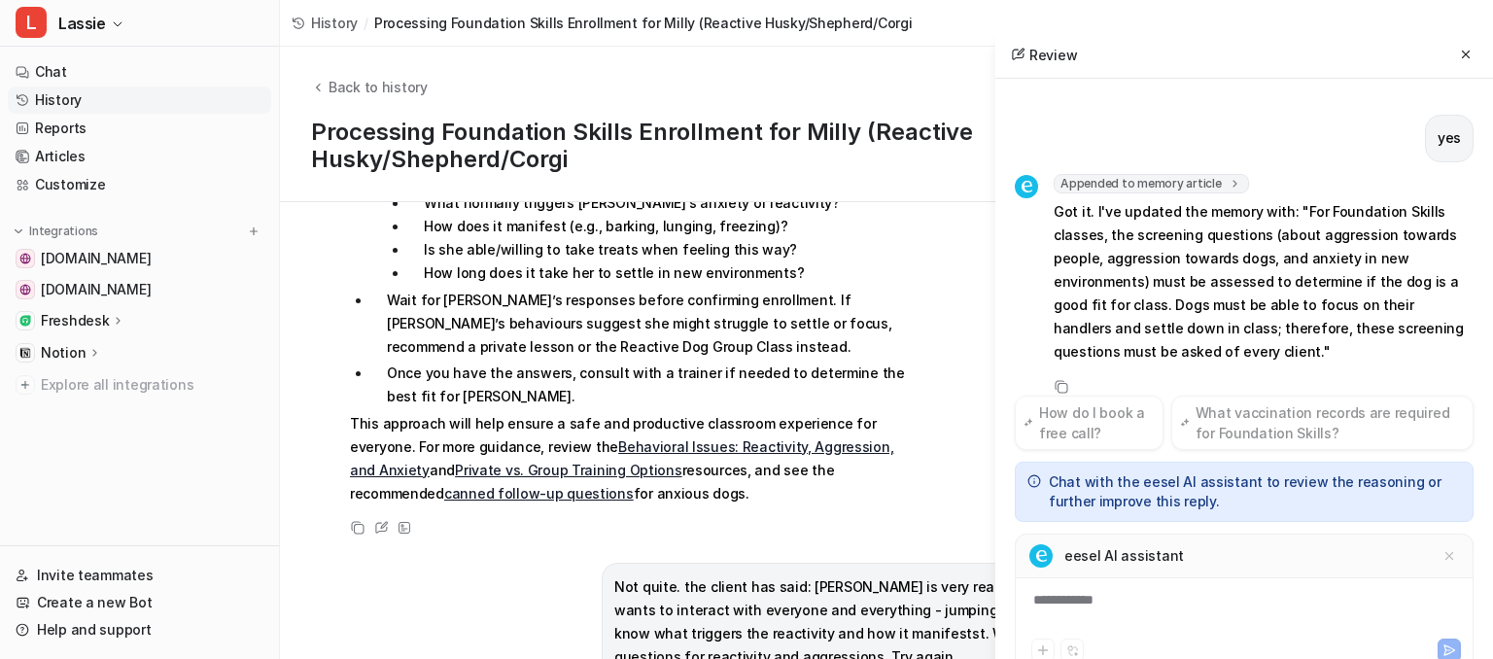
scroll to position [2873, 0]
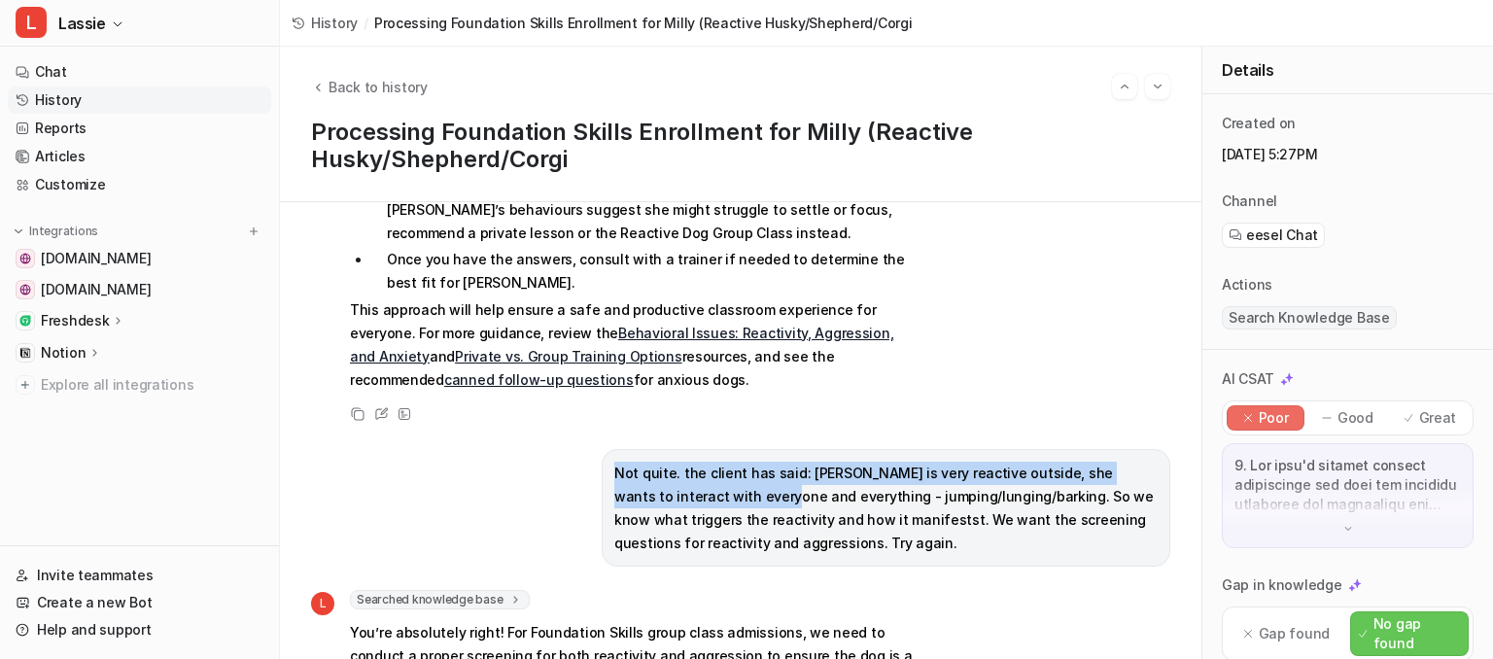
drag, startPoint x: 610, startPoint y: 329, endPoint x: 703, endPoint y: 356, distance: 96.3
click at [703, 449] on div "Not quite. the client has said: [PERSON_NAME] is very reactive outside, she wan…" at bounding box center [886, 508] width 569 height 118
click at [699, 462] on p "Not quite. the client has said: [PERSON_NAME] is very reactive outside, she wan…" at bounding box center [885, 508] width 543 height 93
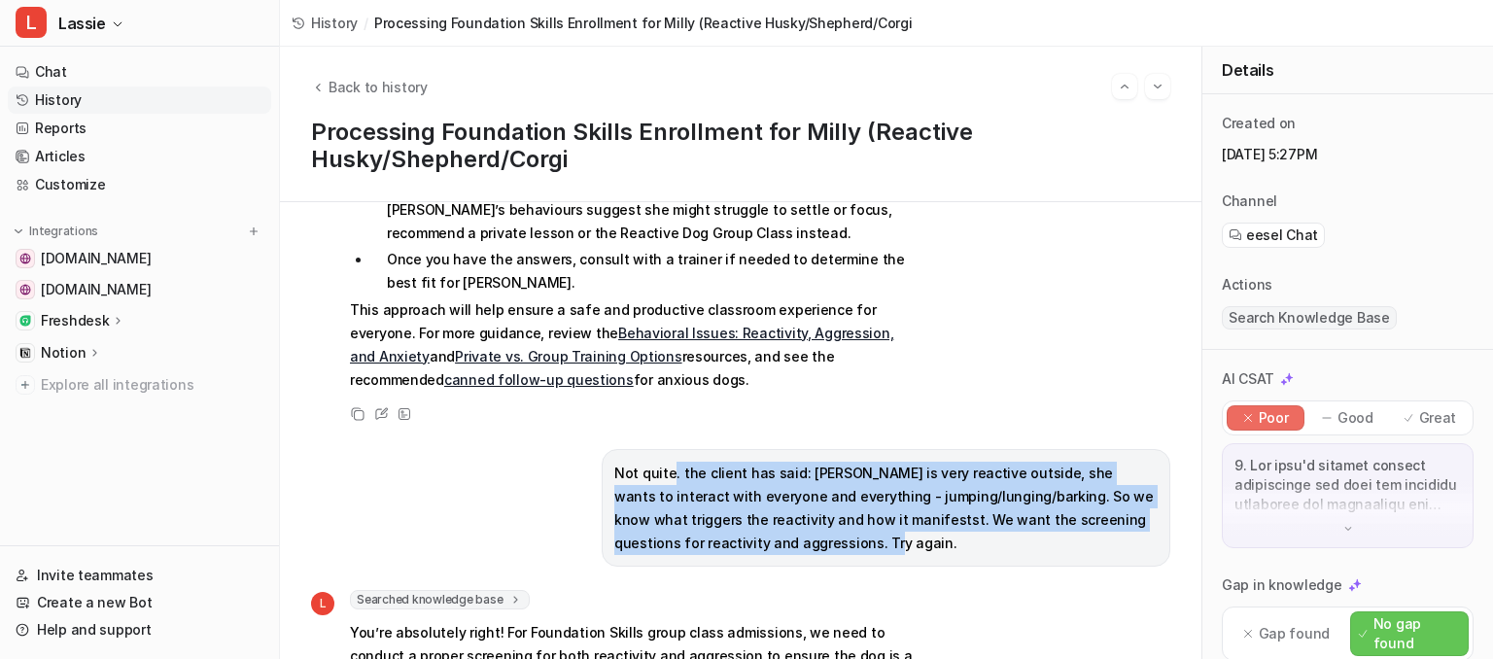
drag, startPoint x: 668, startPoint y: 328, endPoint x: 779, endPoint y: 409, distance: 138.4
click at [779, 462] on p "Not quite. the client has said: [PERSON_NAME] is very reactive outside, she wan…" at bounding box center [885, 508] width 543 height 93
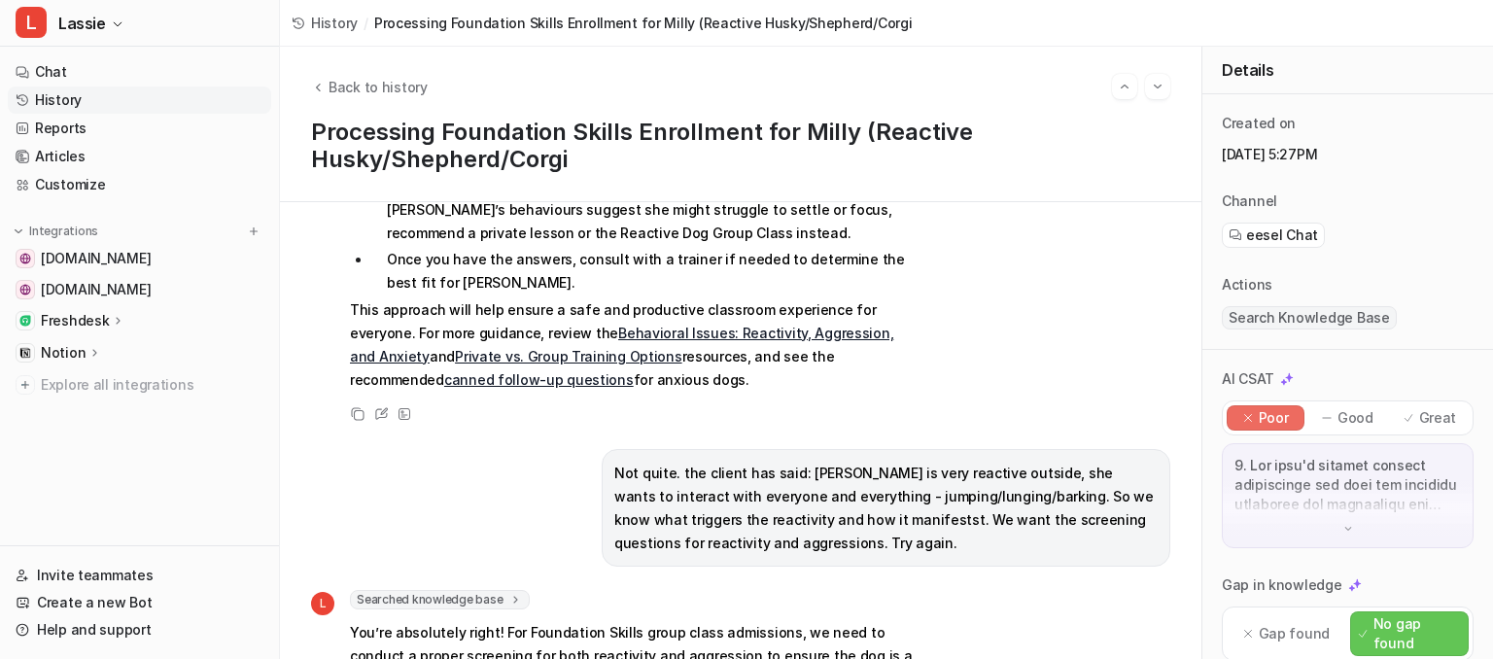
click at [773, 462] on p "Not quite. the client has said: [PERSON_NAME] is very reactive outside, she wan…" at bounding box center [885, 508] width 543 height 93
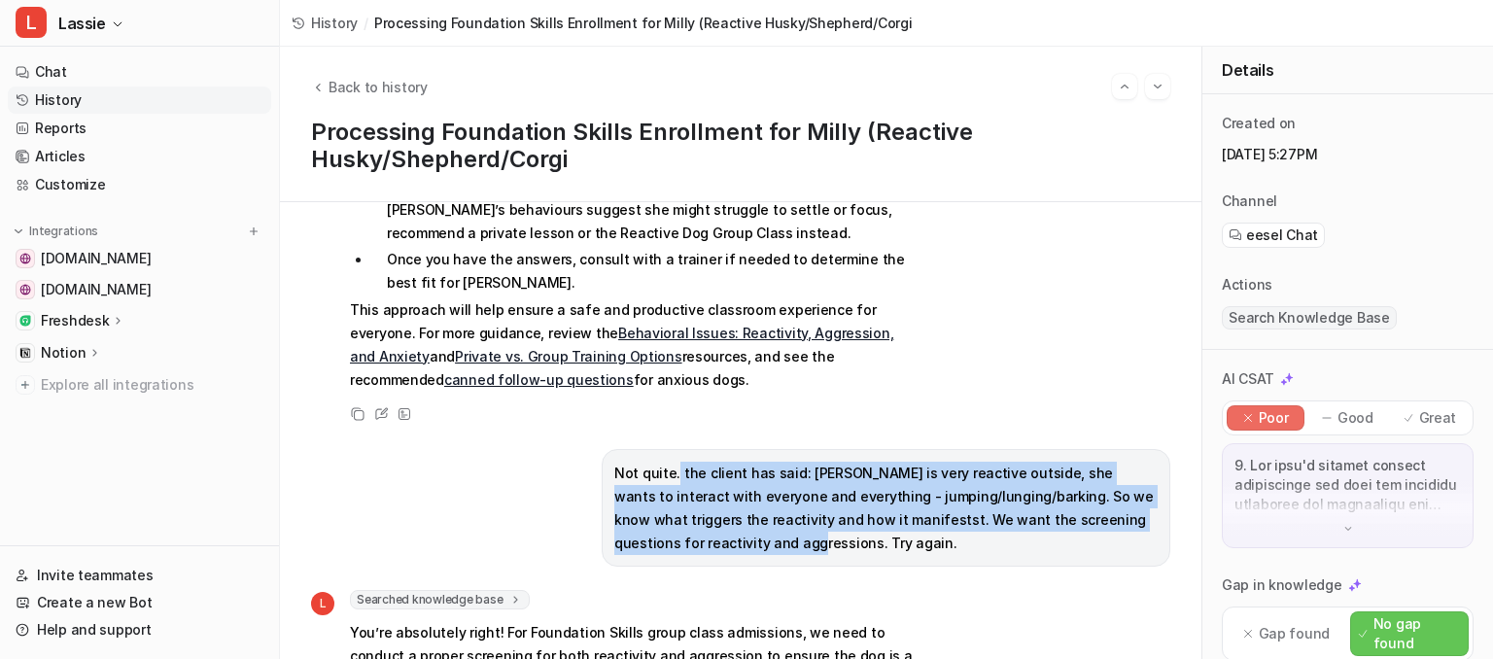
drag, startPoint x: 672, startPoint y: 324, endPoint x: 686, endPoint y: 399, distance: 77.2
click at [686, 462] on p "Not quite. the client has said: [PERSON_NAME] is very reactive outside, she wan…" at bounding box center [885, 508] width 543 height 93
copy p "the client has said: [PERSON_NAME] is very reactive outside, she wants to inter…"
click at [375, 409] on icon at bounding box center [381, 414] width 12 height 11
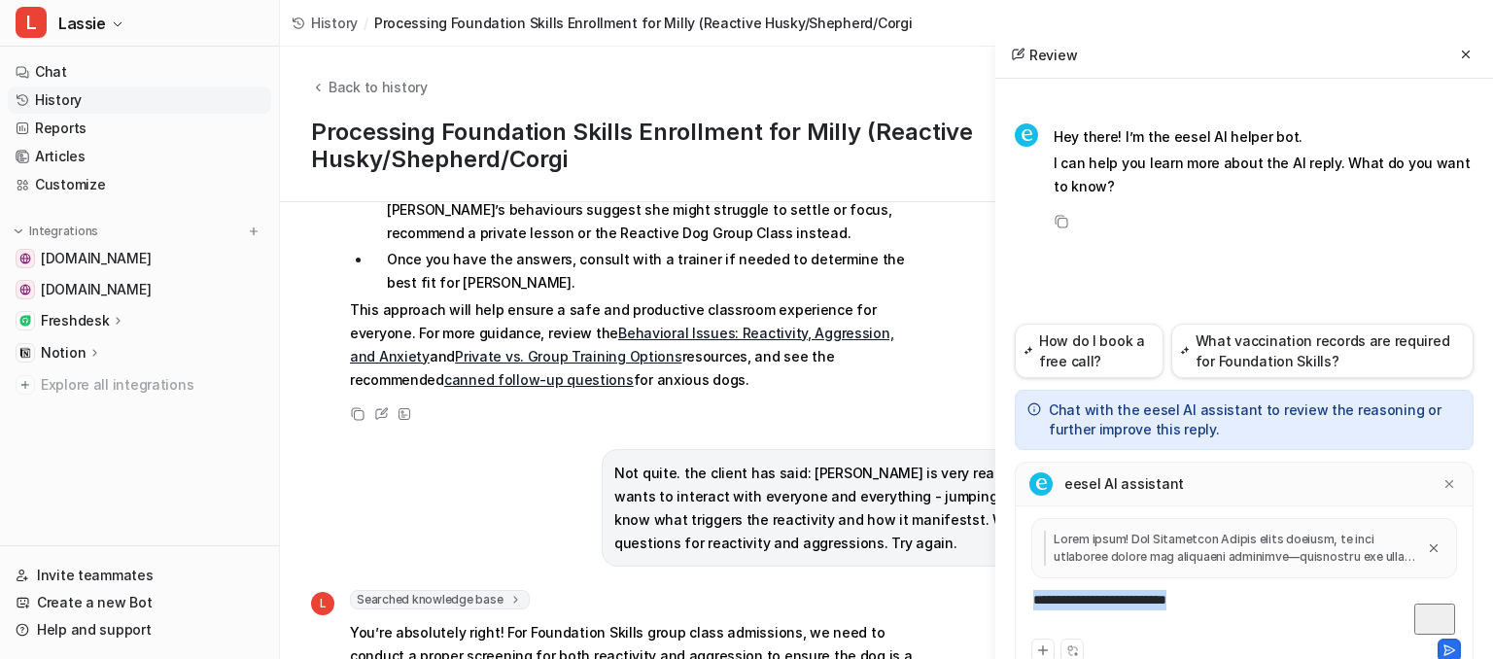
drag, startPoint x: 1262, startPoint y: 603, endPoint x: 898, endPoint y: 563, distance: 365.7
click at [1020, 590] on div "**********" at bounding box center [1244, 612] width 449 height 45
paste div "To enrich screen reader interactions, please activate Accessibility in Grammarl…"
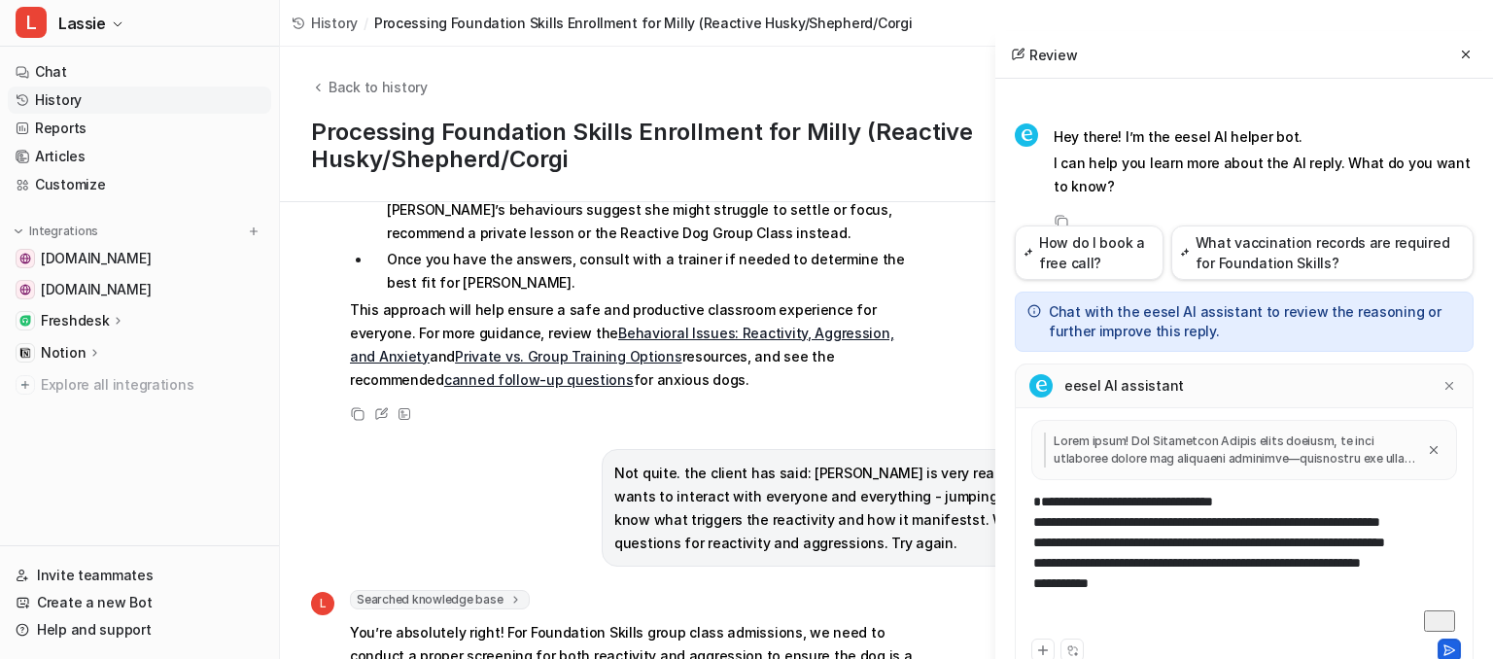
click at [1448, 649] on icon at bounding box center [1449, 650] width 14 height 14
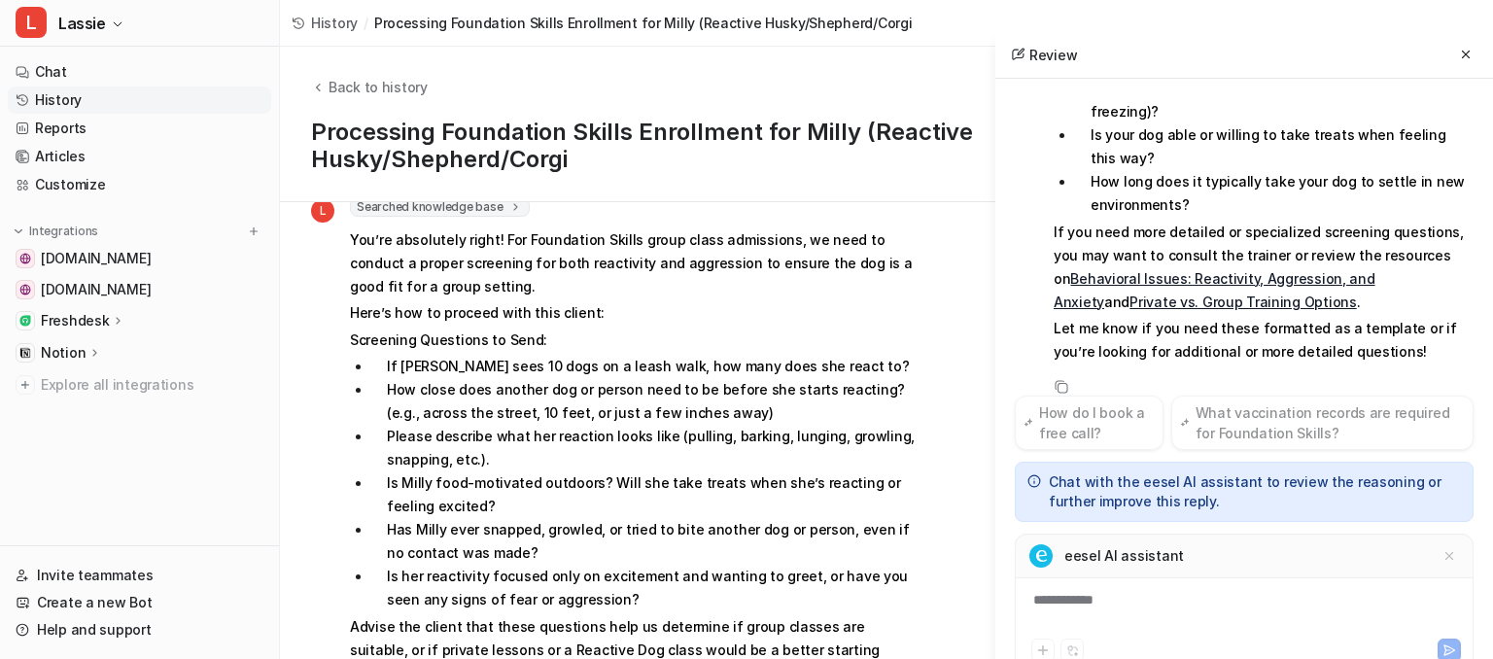
scroll to position [3329, 0]
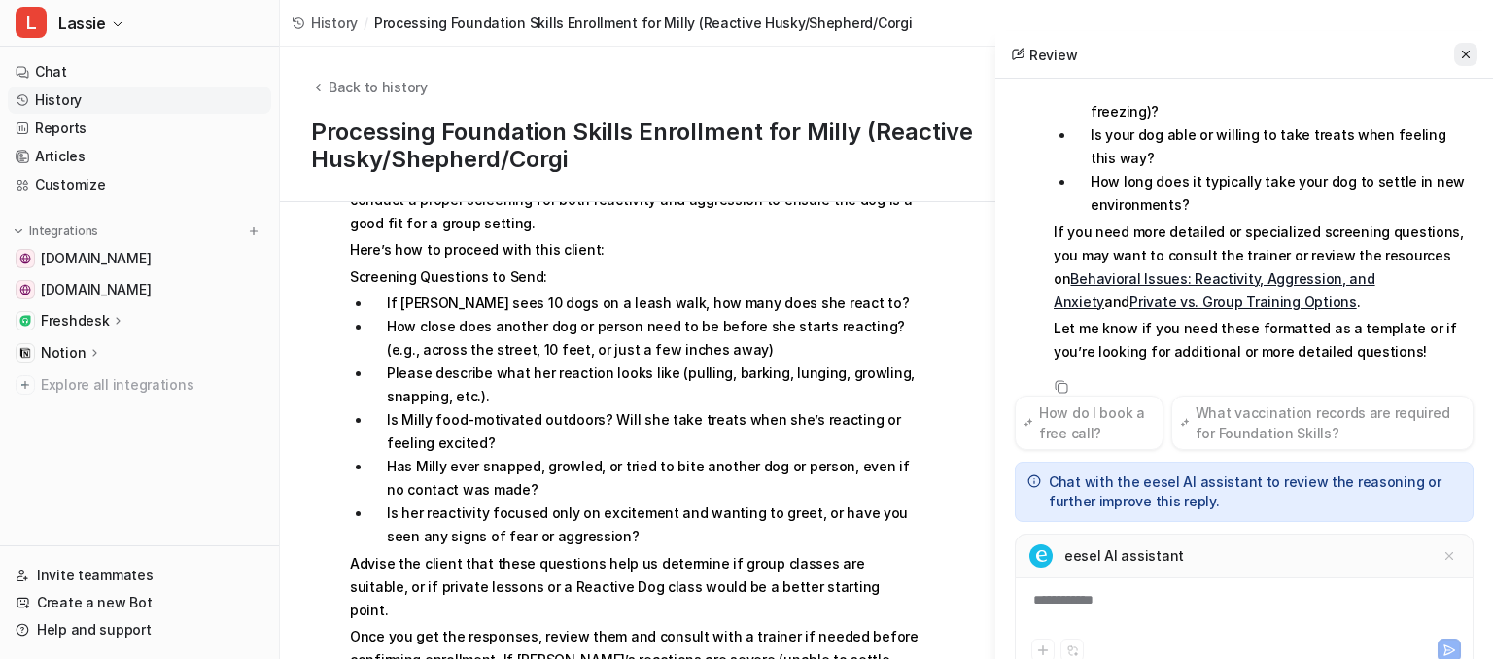
click at [1464, 54] on icon at bounding box center [1466, 55] width 14 height 14
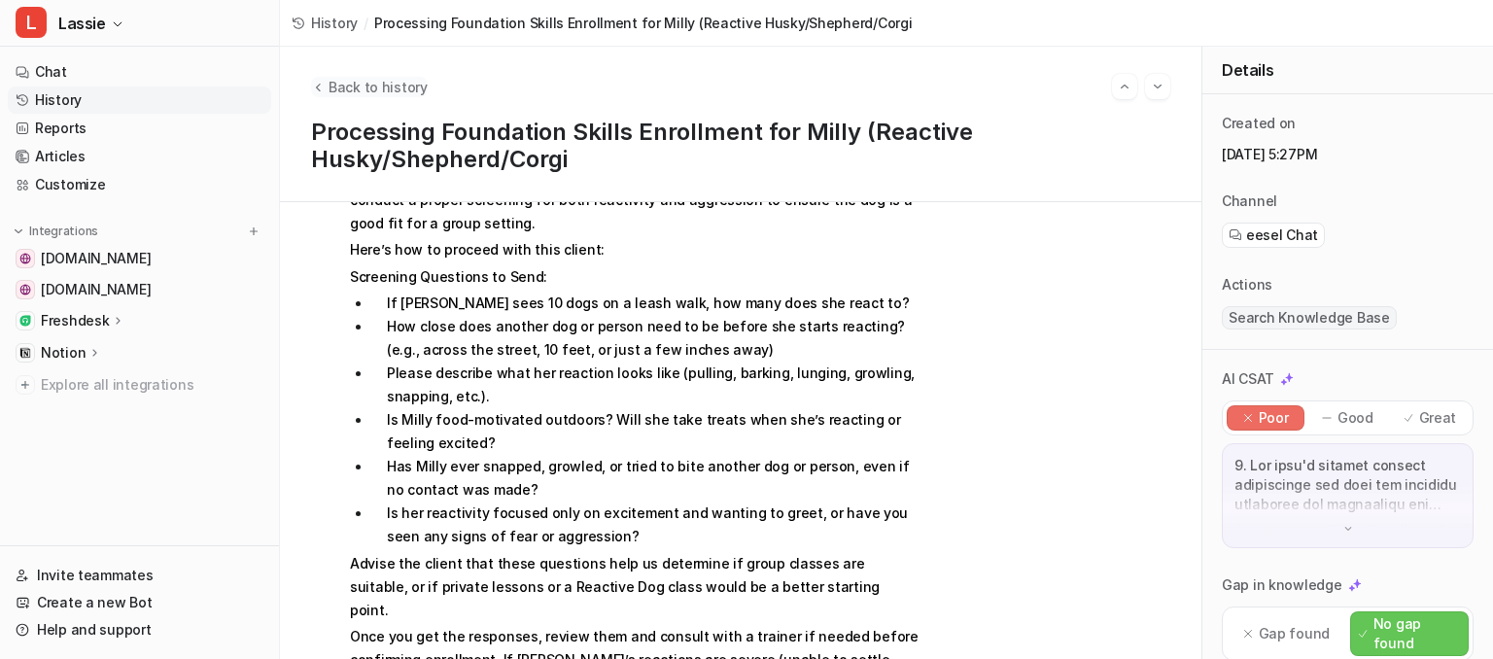
click at [378, 86] on span "Back to history" at bounding box center [378, 87] width 99 height 20
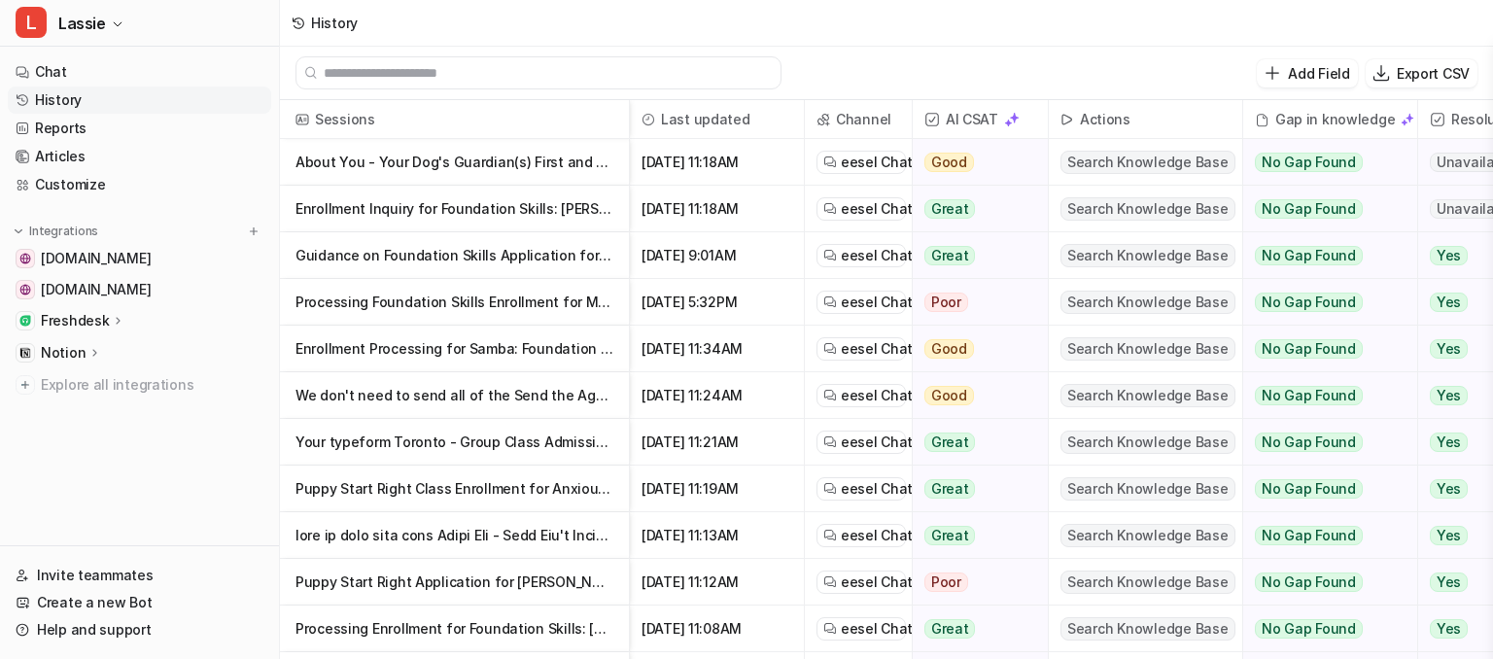
click at [324, 165] on p "About You - Your Dog's Guardian(s) First and Last Name of Primary Guardian: F" at bounding box center [454, 162] width 318 height 47
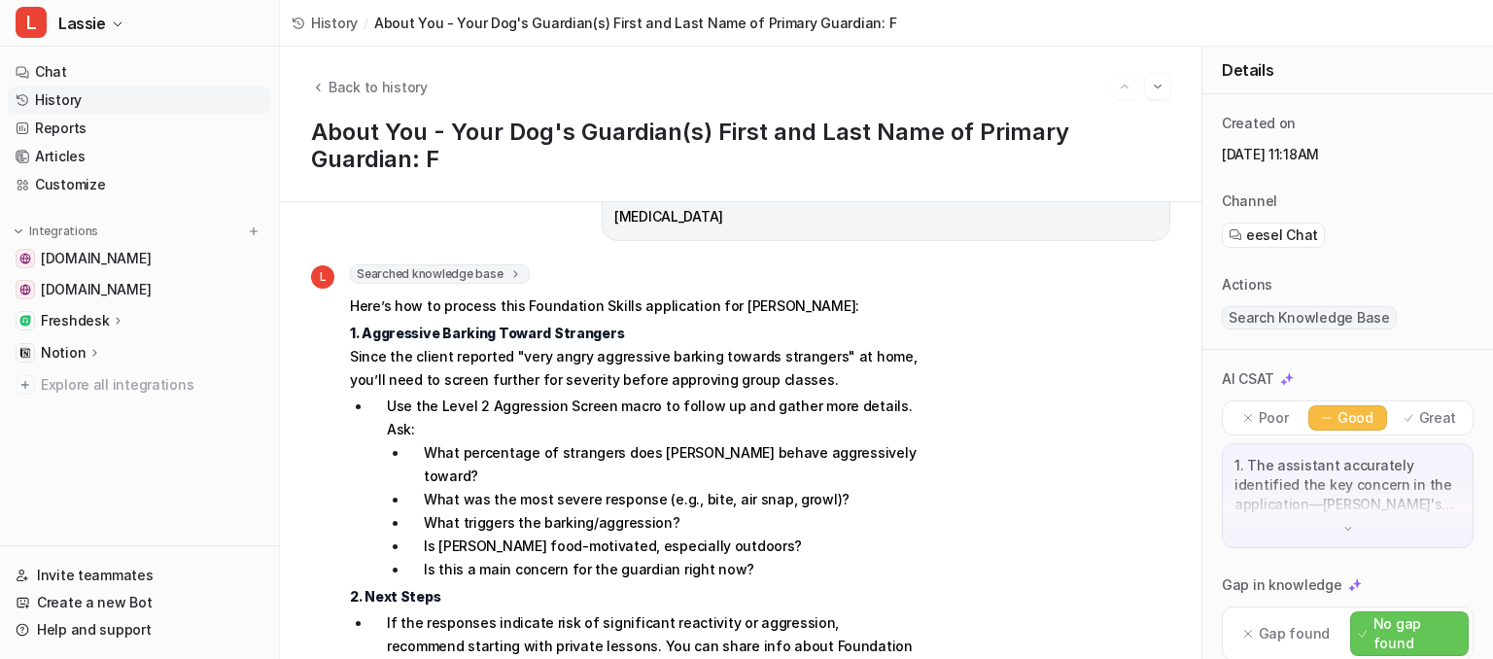
scroll to position [783, 0]
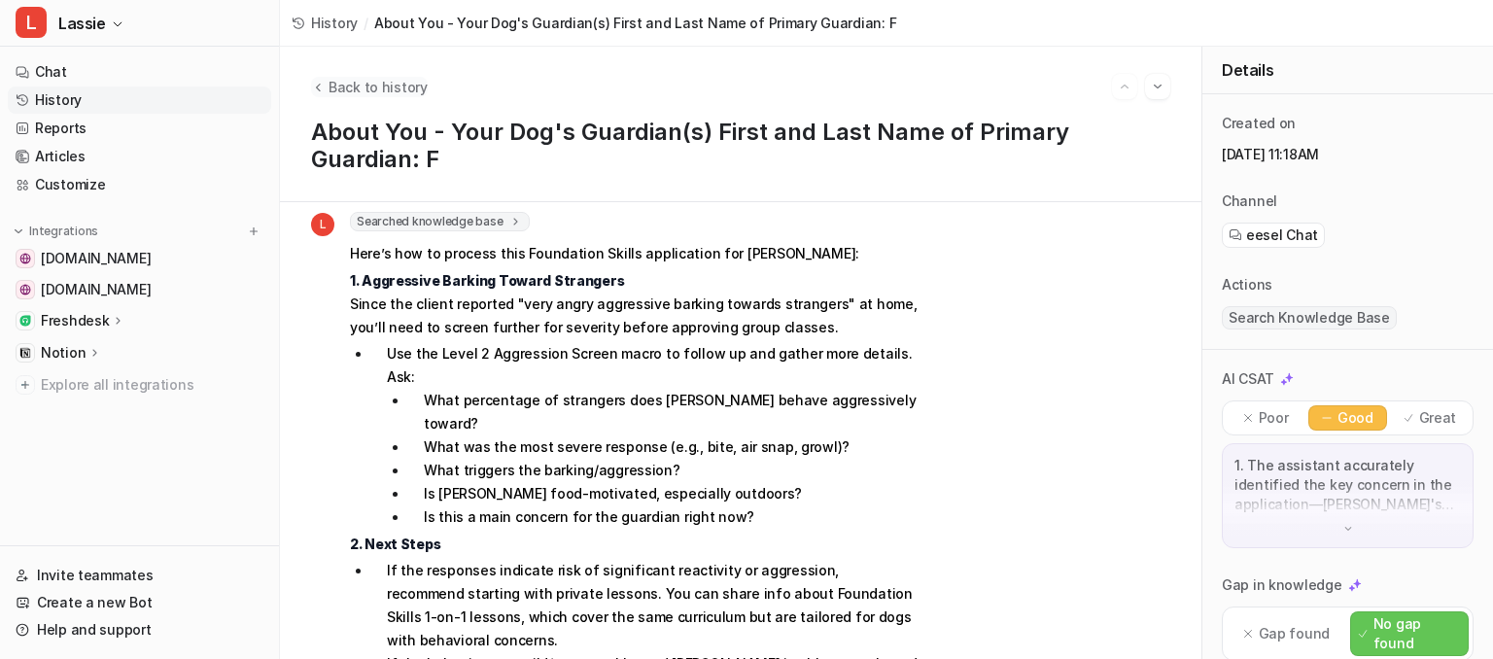
click at [360, 89] on span "Back to history" at bounding box center [378, 87] width 99 height 20
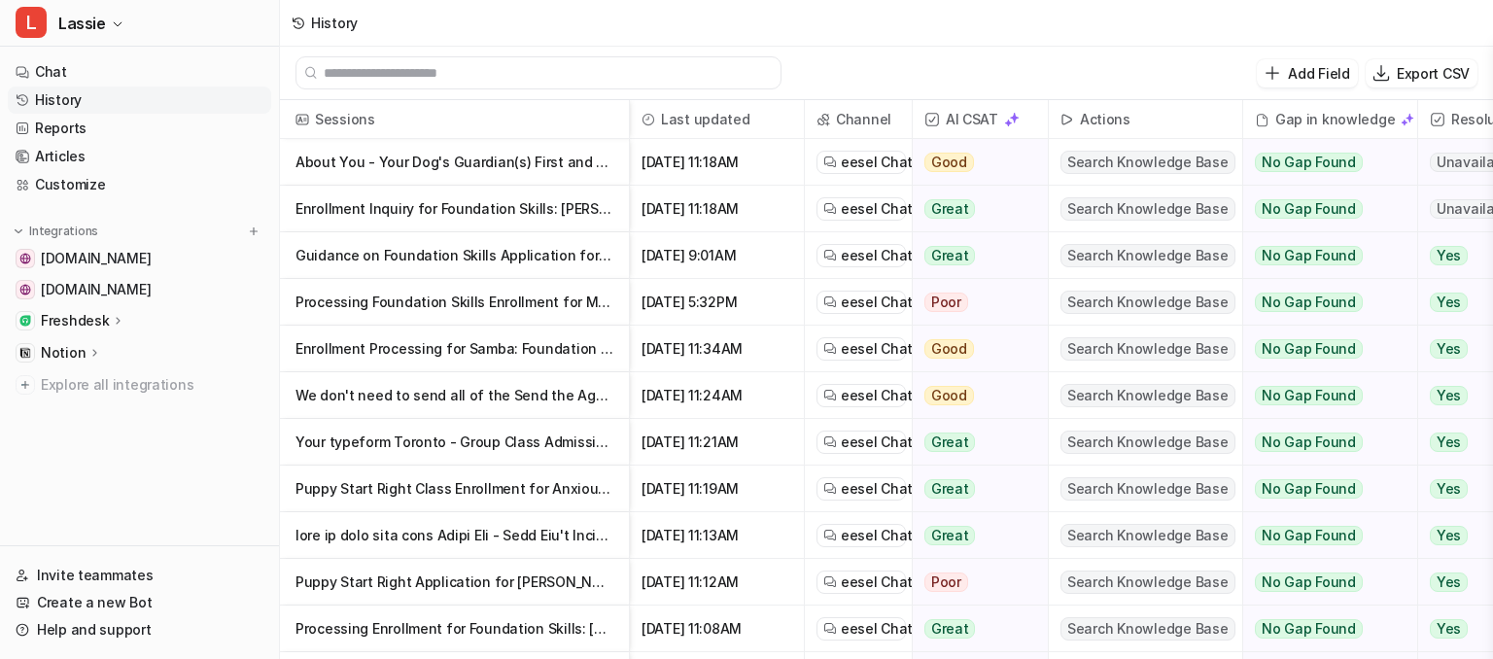
click at [429, 212] on p "Enrollment Inquiry for Foundation Skills: [PERSON_NAME] (Bernese Mountain Dog/P…" at bounding box center [454, 209] width 318 height 47
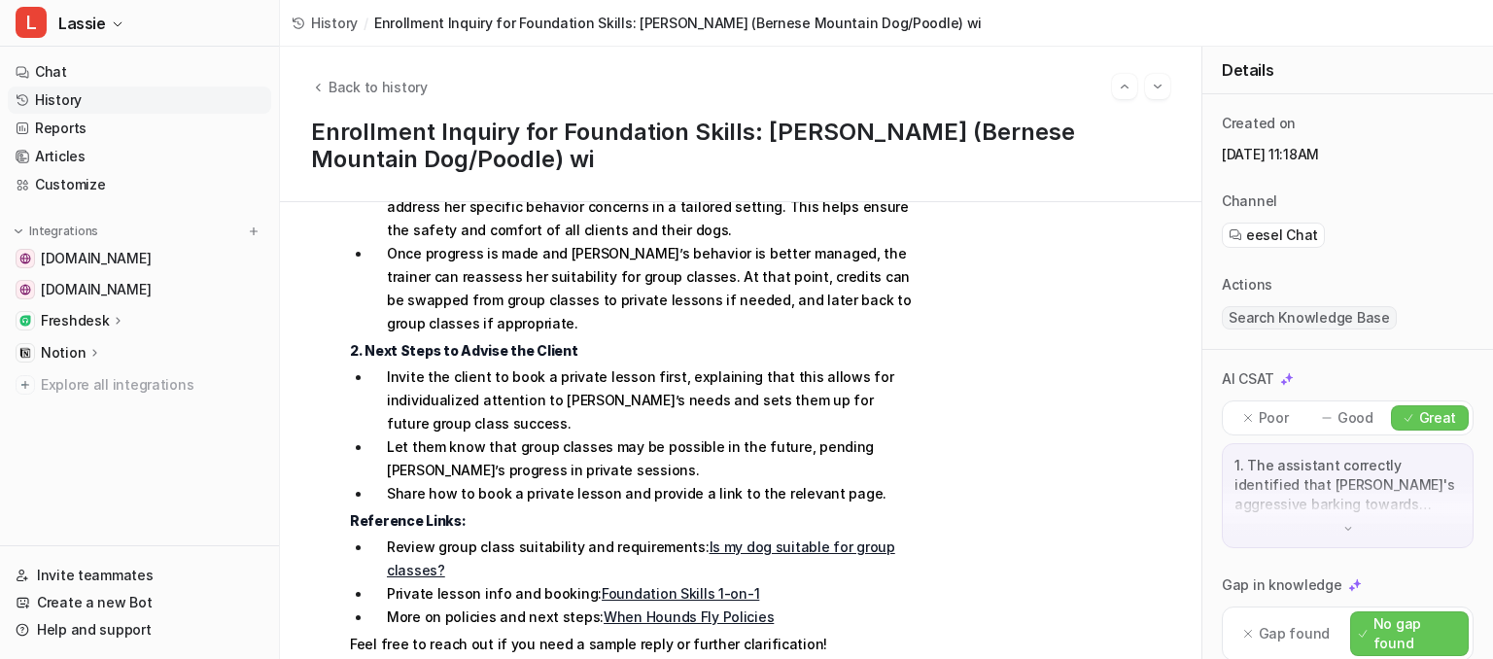
scroll to position [1101, 0]
click at [351, 81] on span "Back to history" at bounding box center [378, 87] width 99 height 20
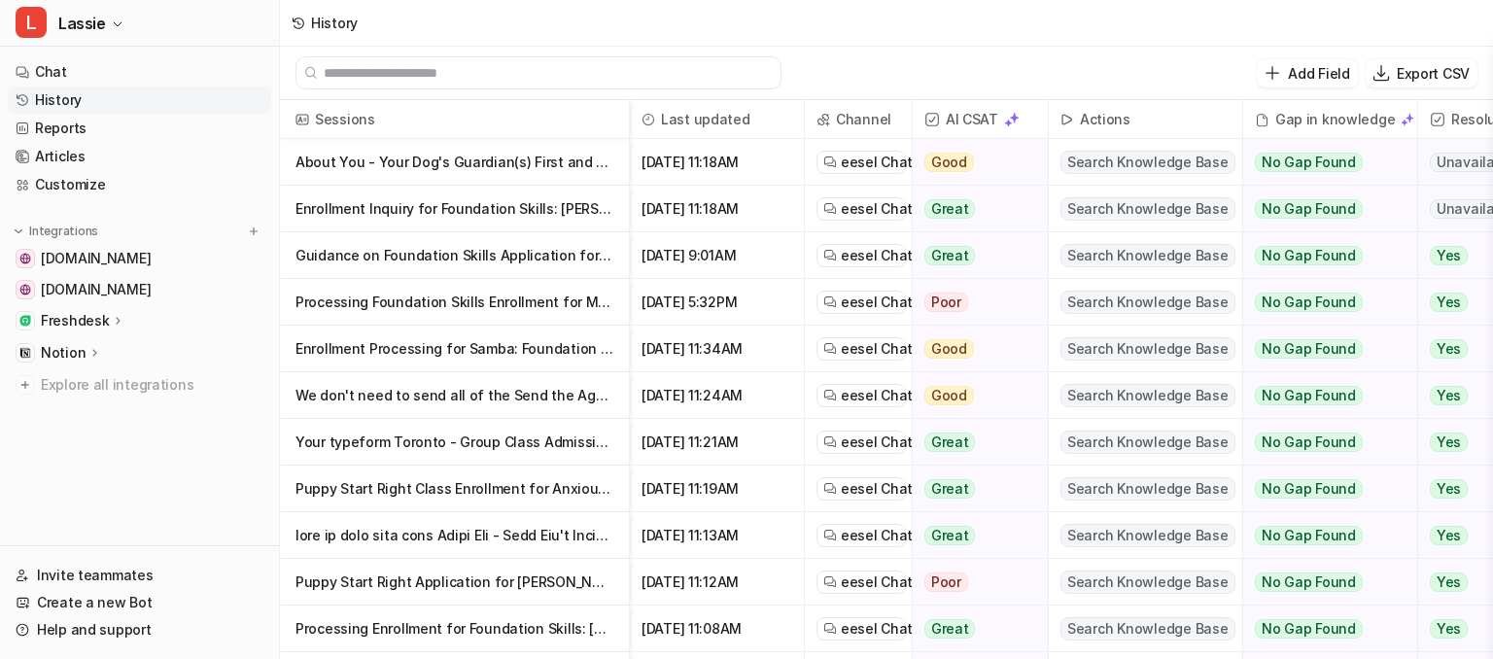
click at [402, 254] on p "Guidance on Foundation Skills Application for Dog with Aggressive Barking" at bounding box center [454, 255] width 318 height 47
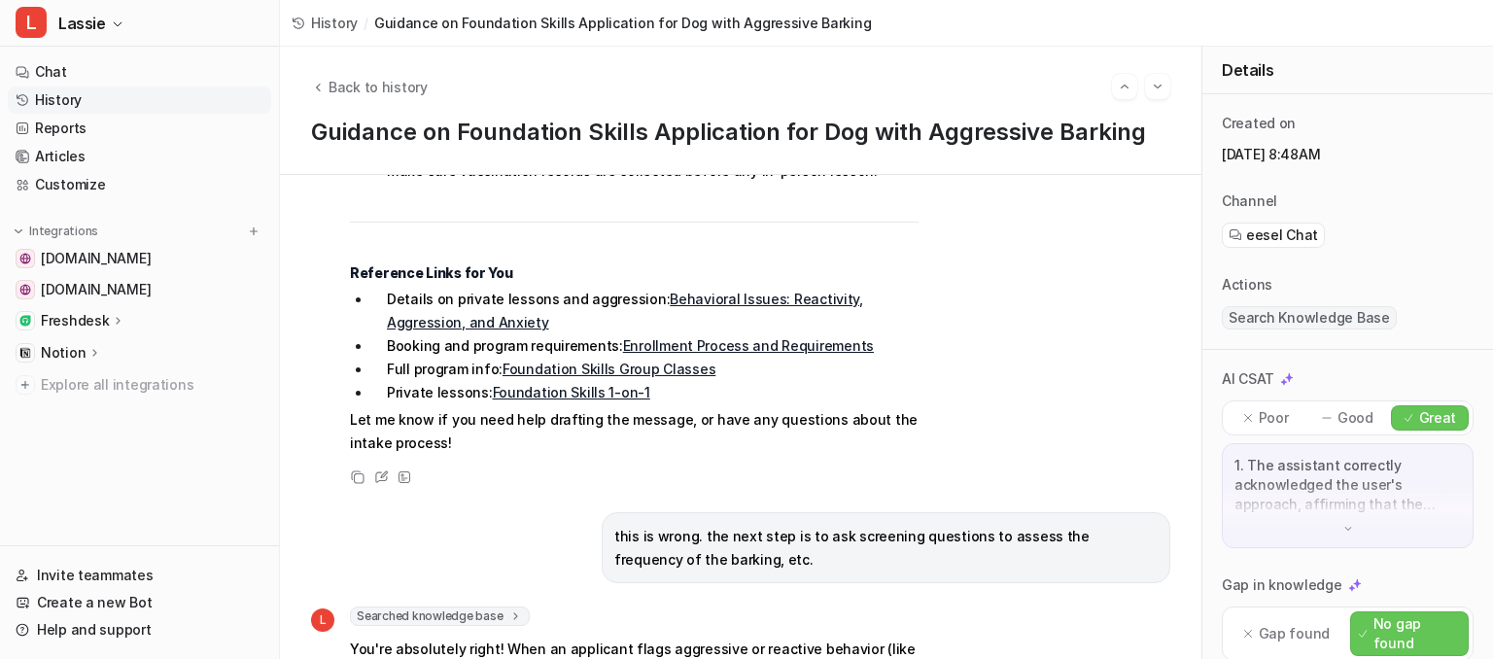
scroll to position [1567, 0]
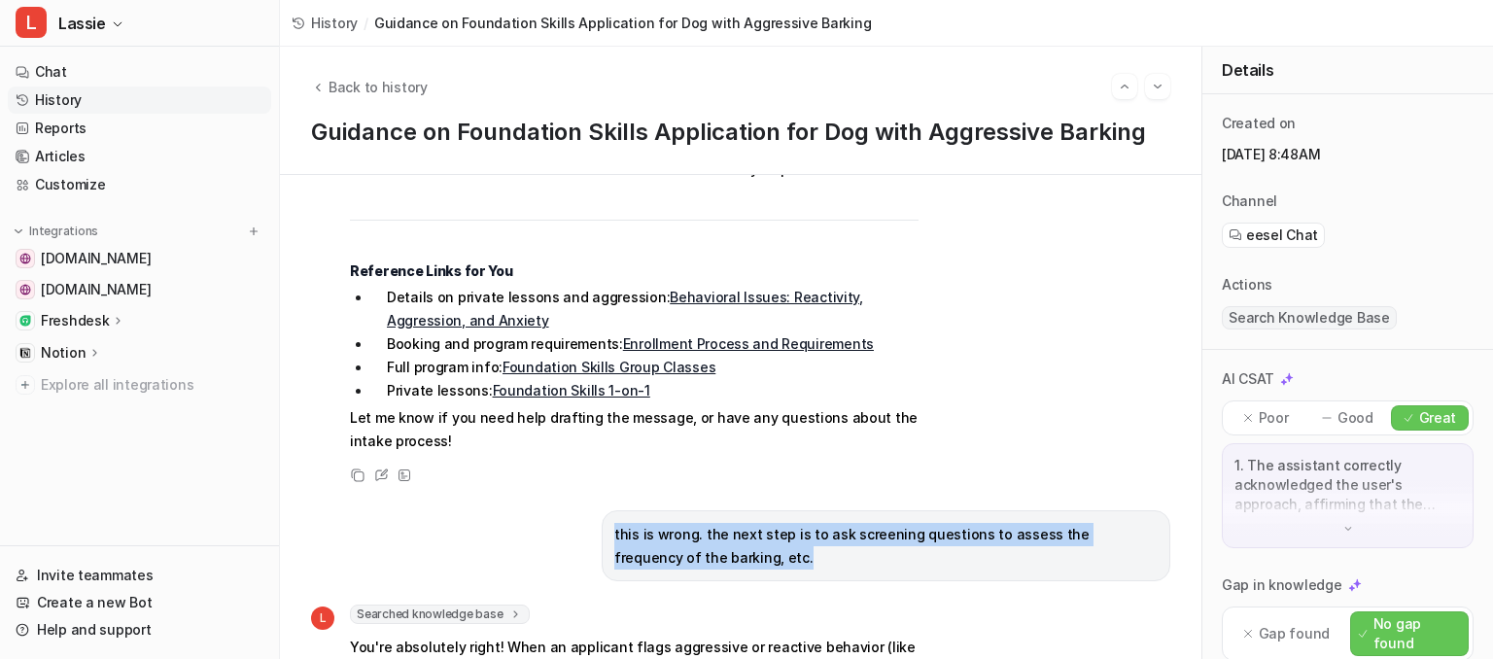
drag, startPoint x: 612, startPoint y: 391, endPoint x: 711, endPoint y: 414, distance: 101.8
click at [711, 523] on p "this is wrong. the next step is to ask screening questions to assess the freque…" at bounding box center [885, 546] width 543 height 47
copy p "this is wrong. the next step is to ask screening questions to assess the freque…"
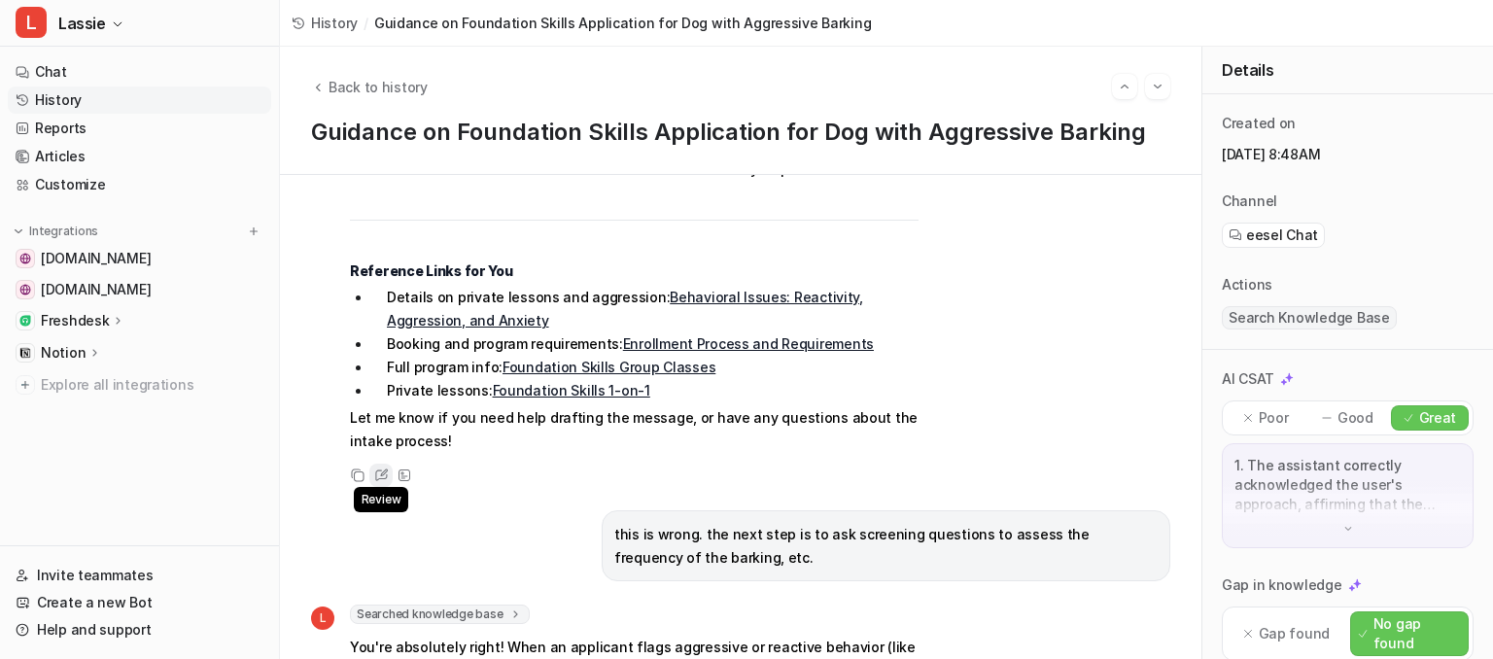
click at [383, 464] on div "Review" at bounding box center [380, 475] width 23 height 23
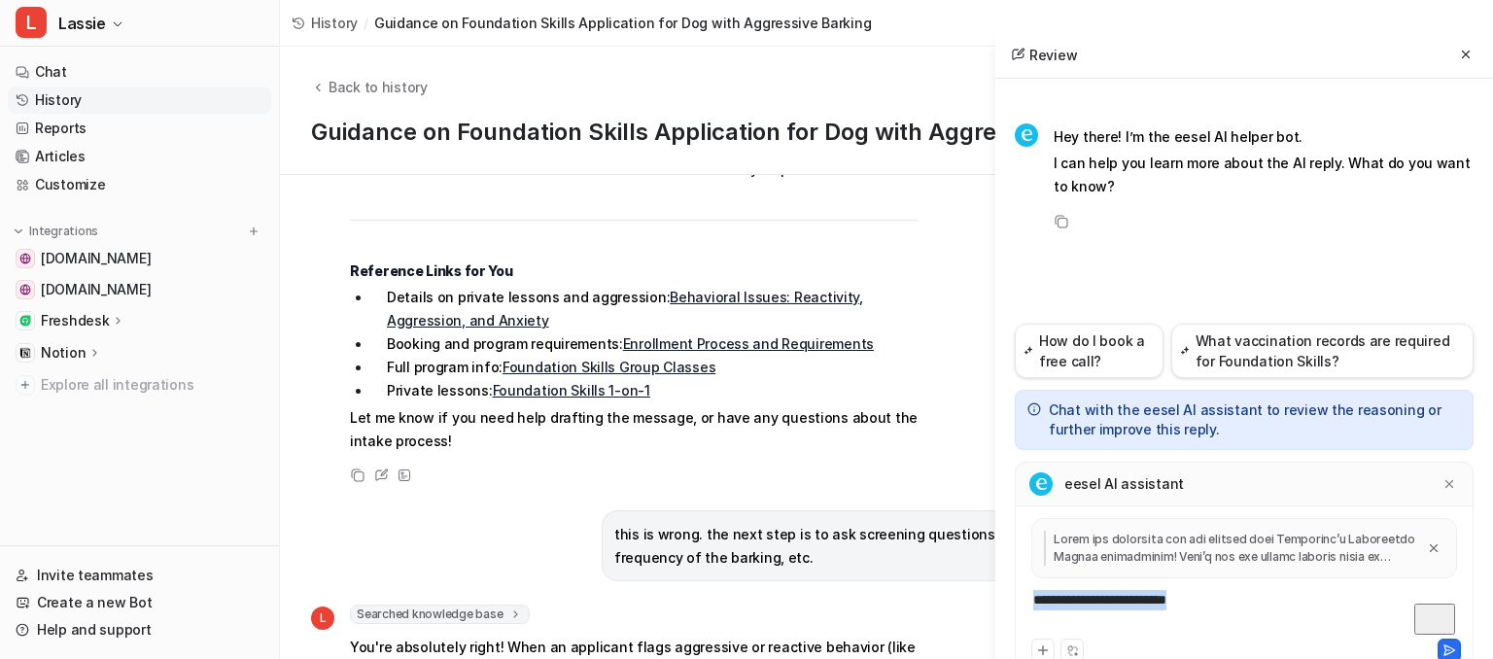
drag, startPoint x: 1127, startPoint y: 612, endPoint x: 523, endPoint y: 628, distance: 604.7
click at [1020, 605] on div "**********" at bounding box center [1244, 612] width 449 height 45
paste div "To enrich screen reader interactions, please activate Accessibility in Grammarl…"
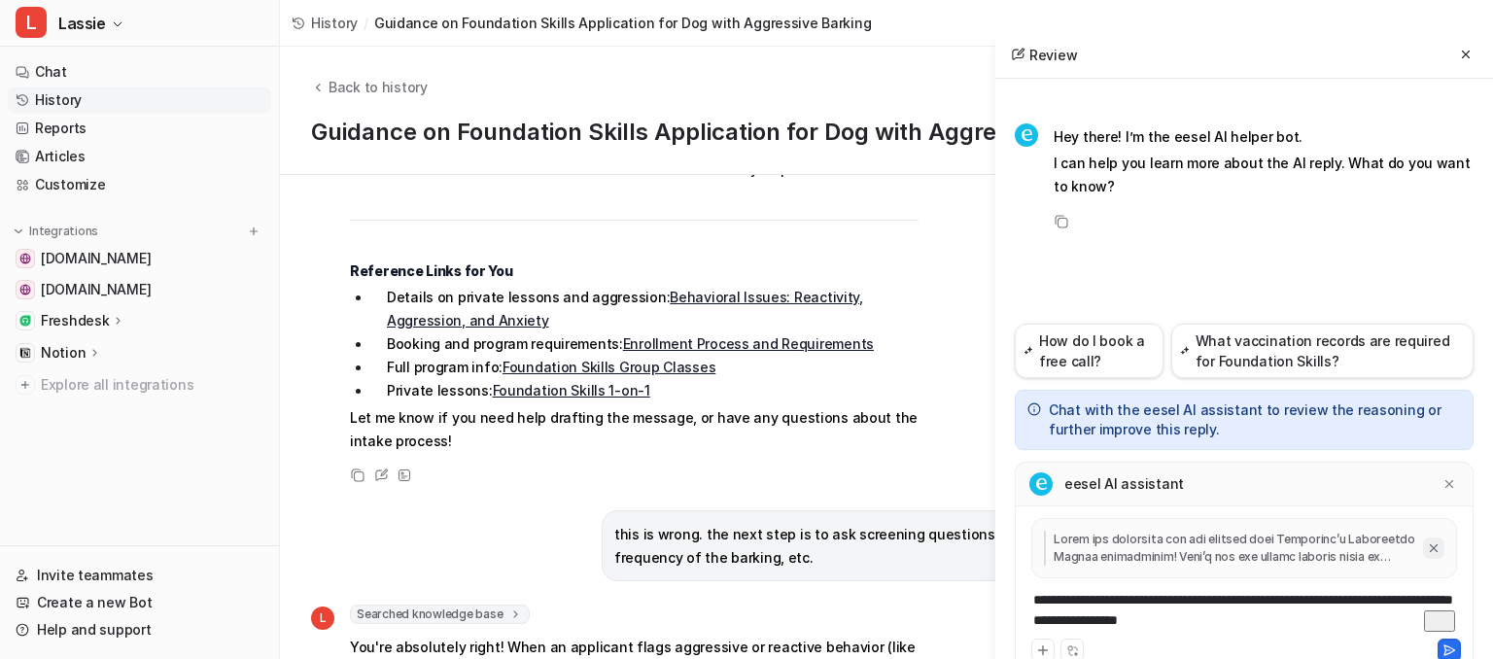
click at [1433, 547] on icon "Close quote" at bounding box center [1434, 548] width 14 height 14
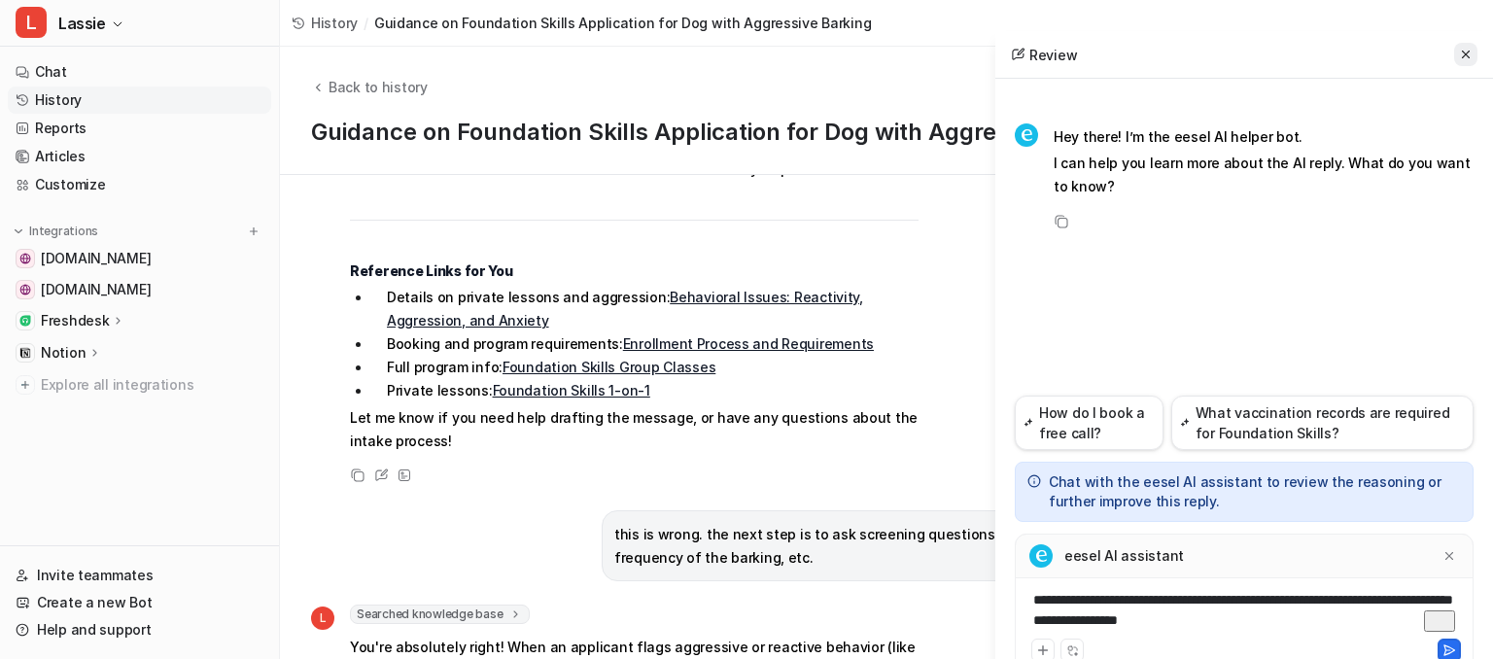
click at [1461, 56] on icon at bounding box center [1466, 55] width 14 height 14
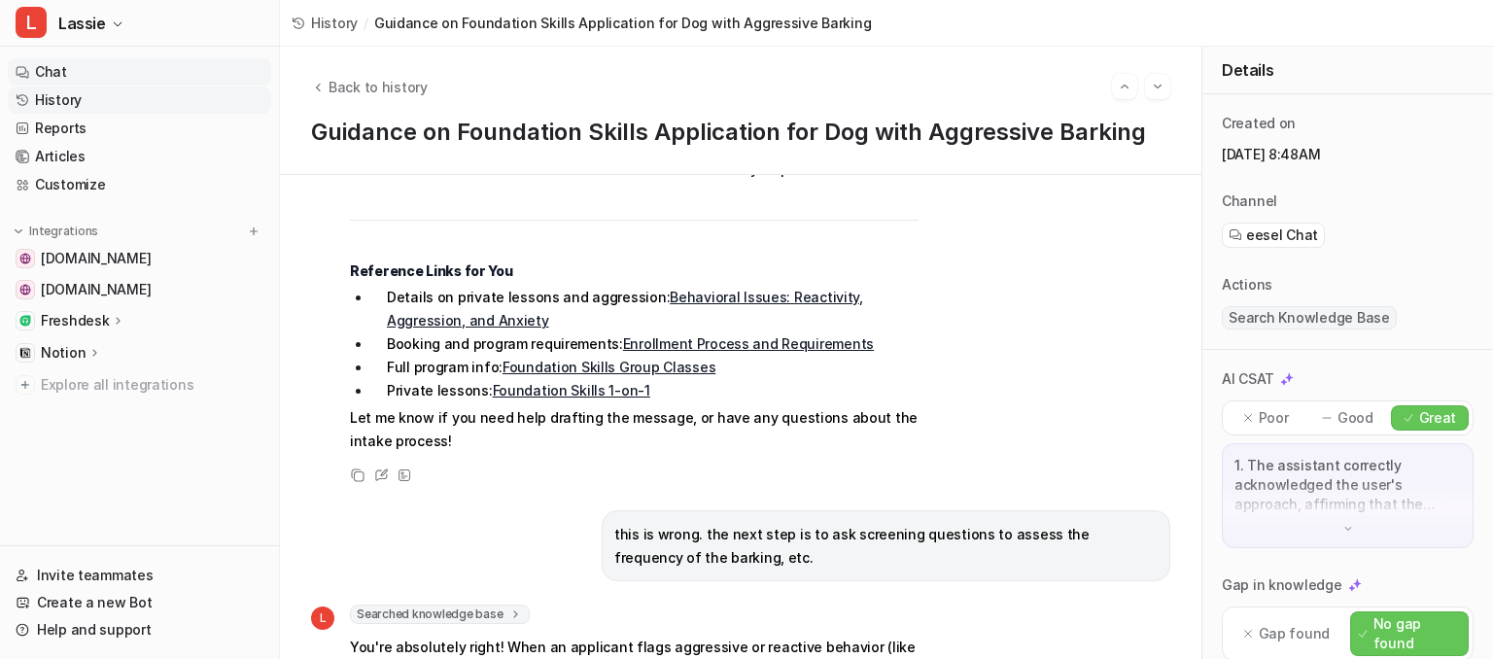
click at [108, 68] on link "Chat" at bounding box center [139, 71] width 263 height 27
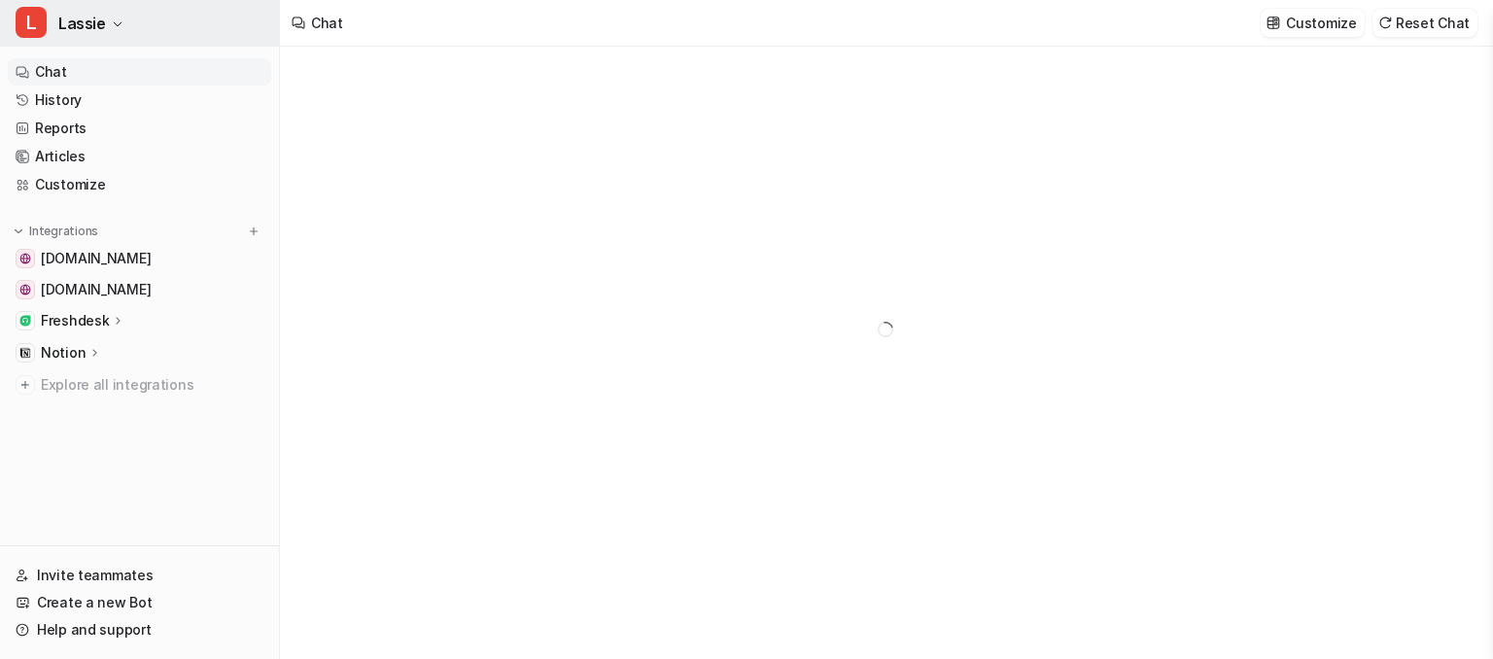
click at [114, 25] on icon "button" at bounding box center [118, 24] width 8 height 4
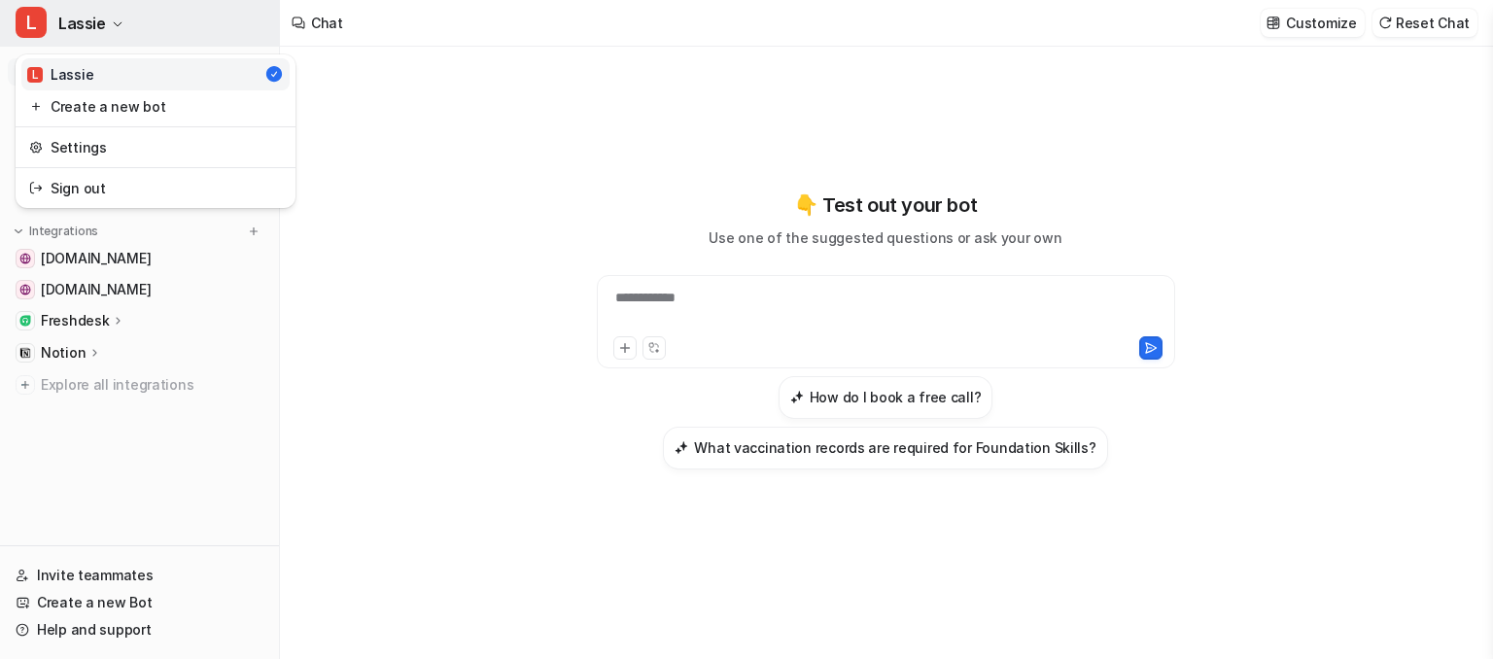
click at [114, 25] on icon "button" at bounding box center [118, 24] width 8 height 4
click at [113, 25] on icon "button" at bounding box center [118, 24] width 12 height 12
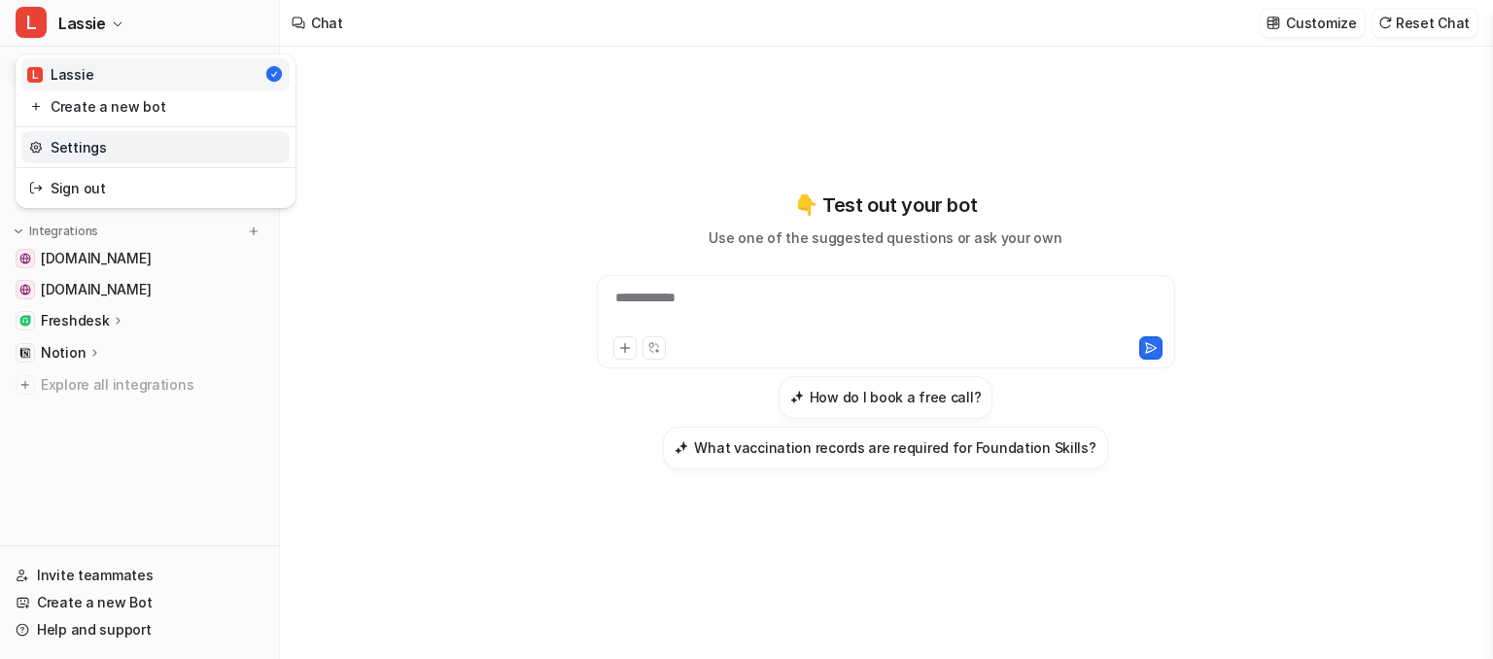
click at [95, 139] on link "Settings" at bounding box center [155, 147] width 268 height 32
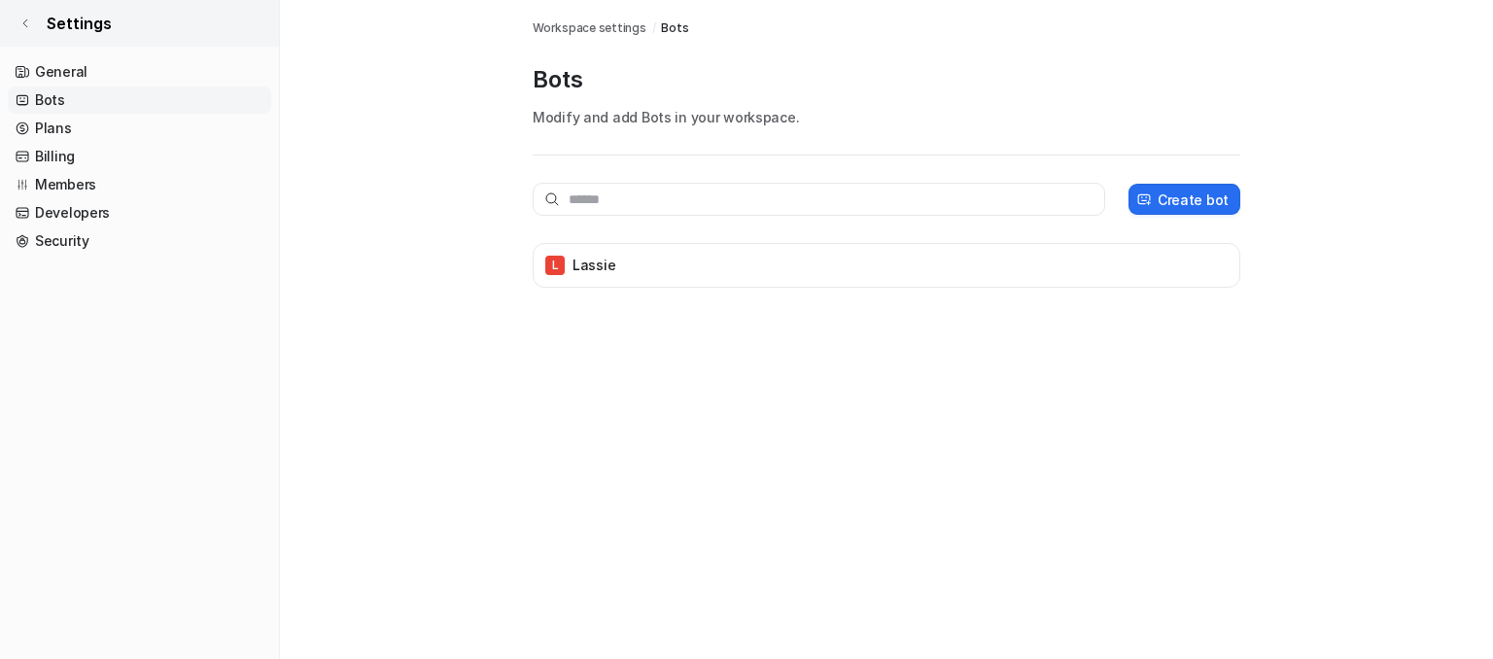
click at [23, 18] on icon at bounding box center [25, 23] width 12 height 12
